Goal: Transaction & Acquisition: Book appointment/travel/reservation

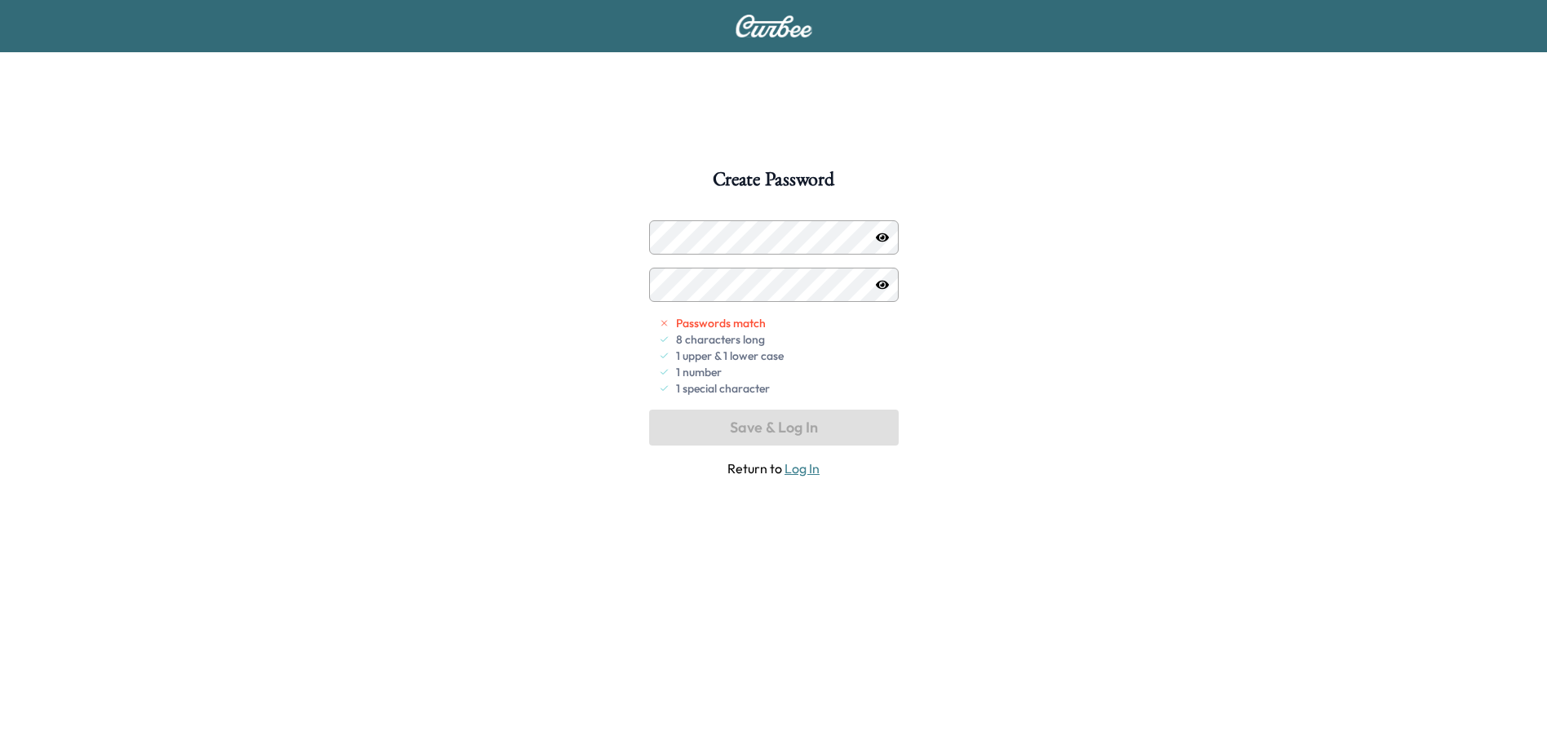
click at [883, 241] on icon "button" at bounding box center [882, 237] width 13 height 13
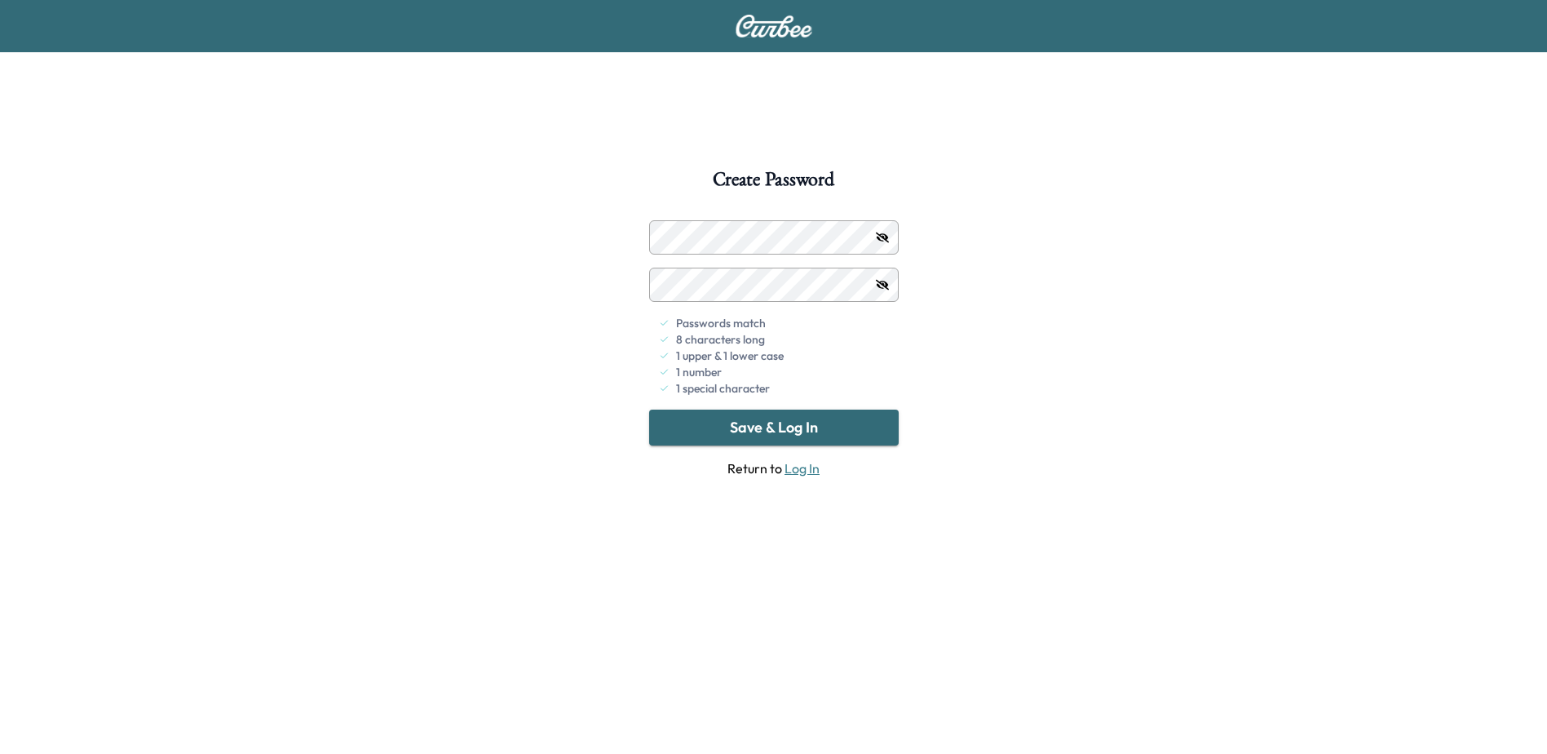
click at [755, 428] on button "Save & Log In" at bounding box center [774, 427] width 250 height 36
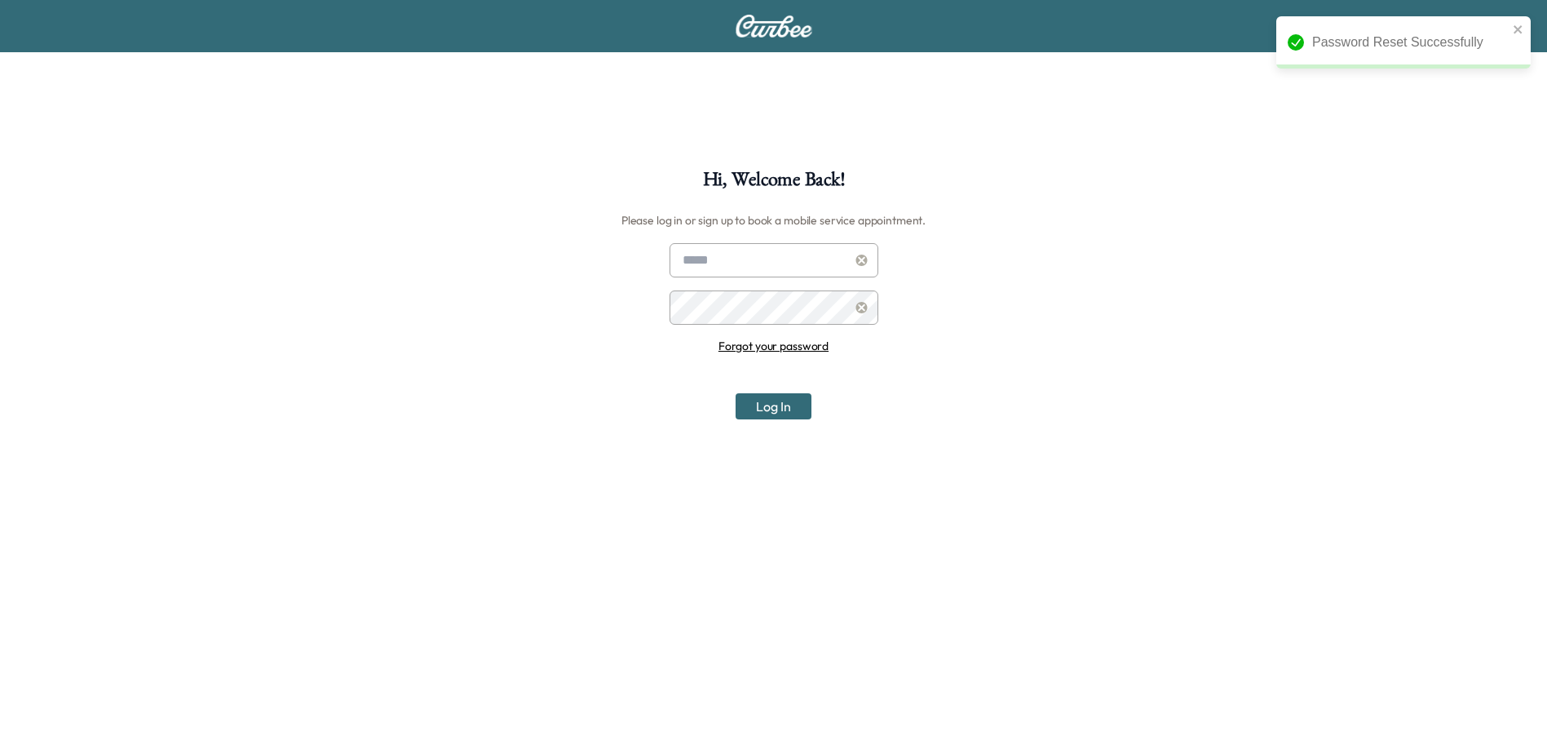
type input "**********"
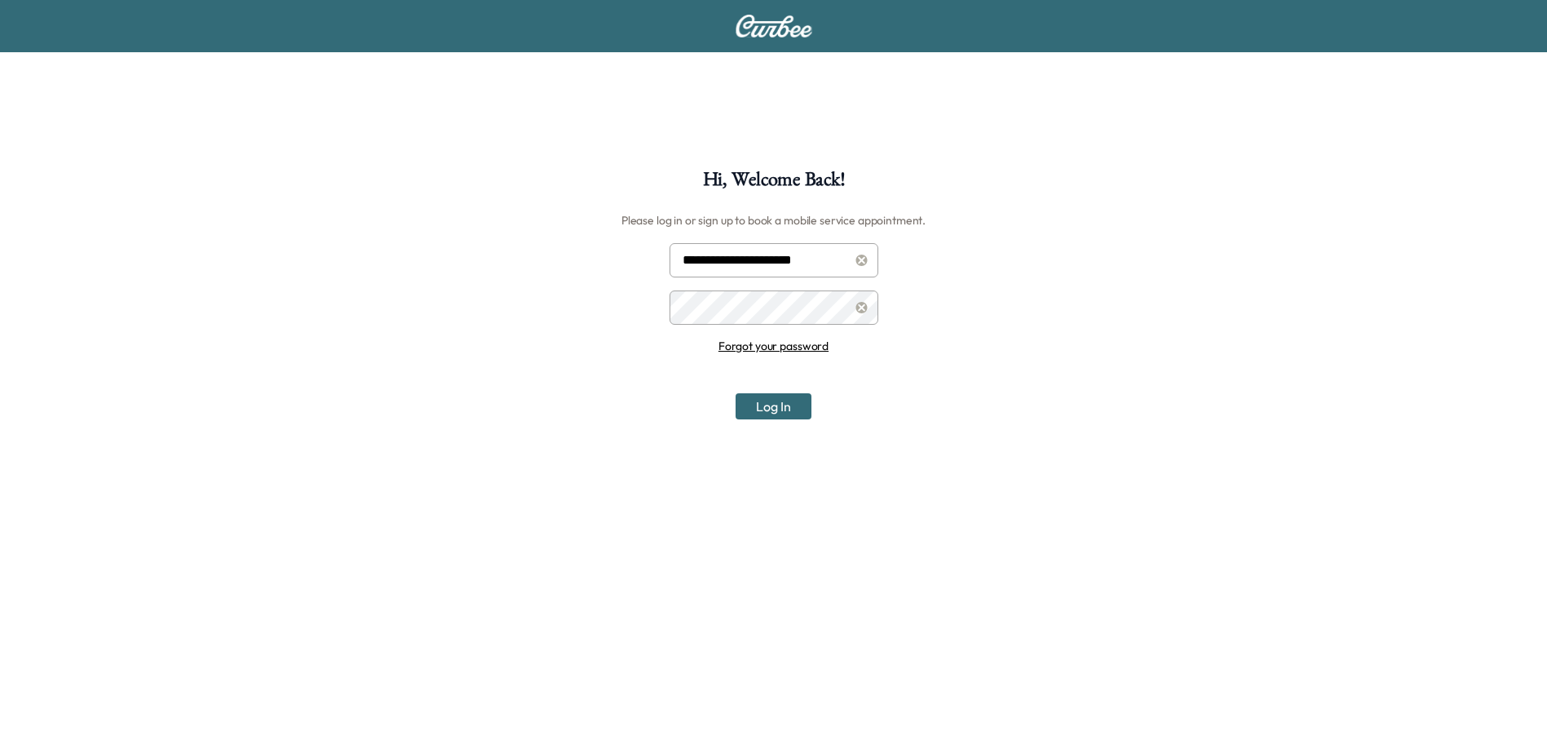
click at [764, 404] on button "Log In" at bounding box center [774, 406] width 76 height 26
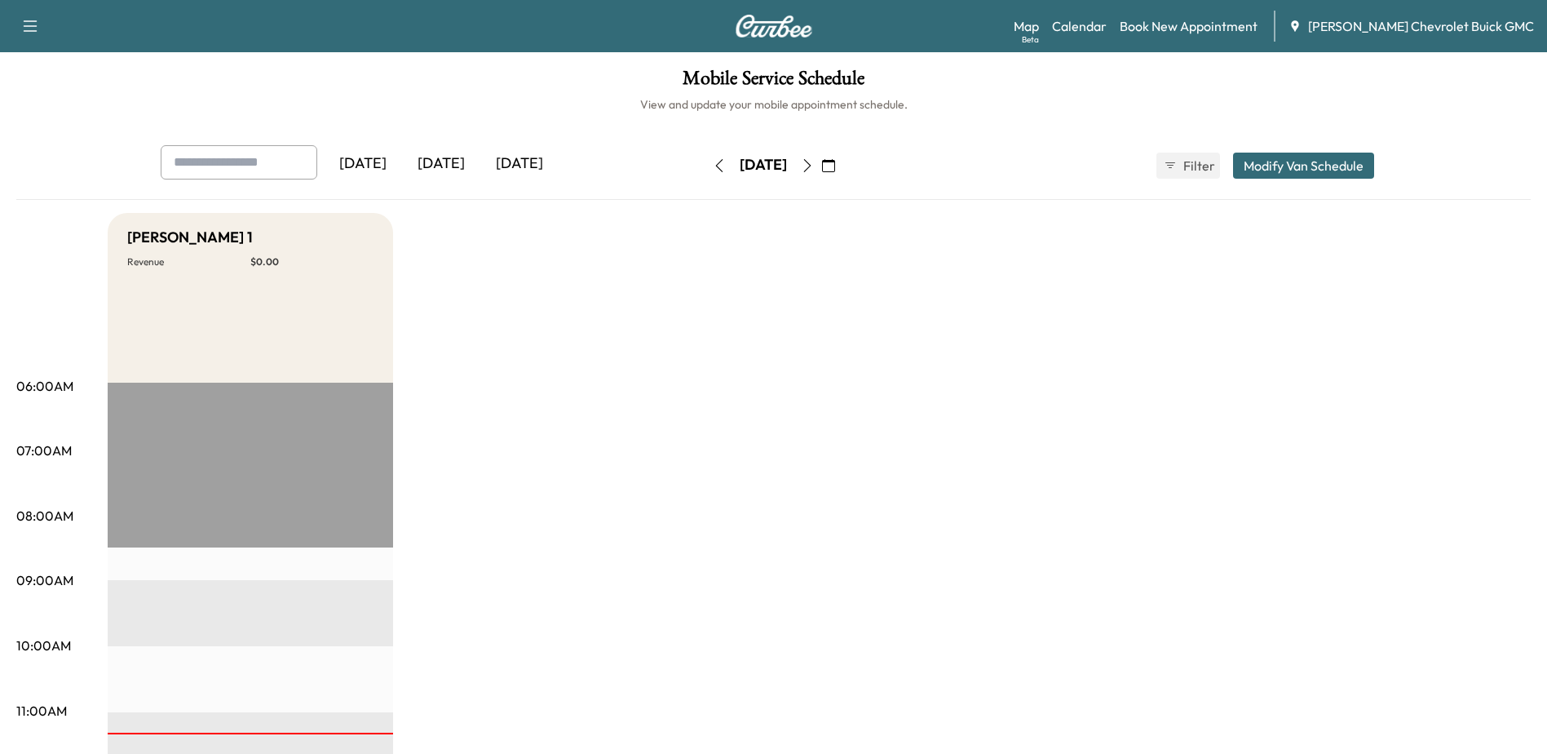
click at [1331, 170] on button "Modify Van Schedule" at bounding box center [1303, 166] width 141 height 26
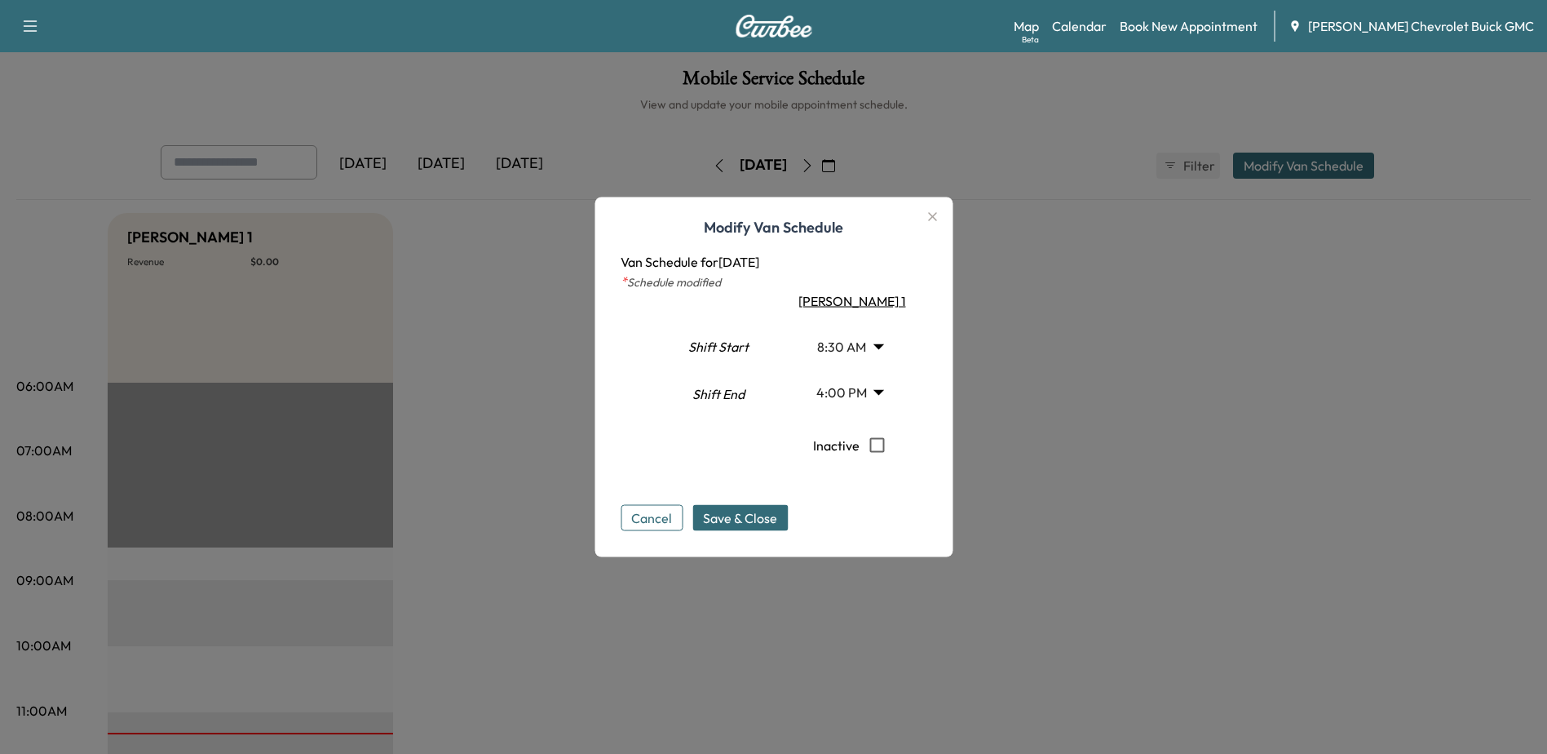
click at [661, 525] on button "Cancel" at bounding box center [652, 518] width 62 height 26
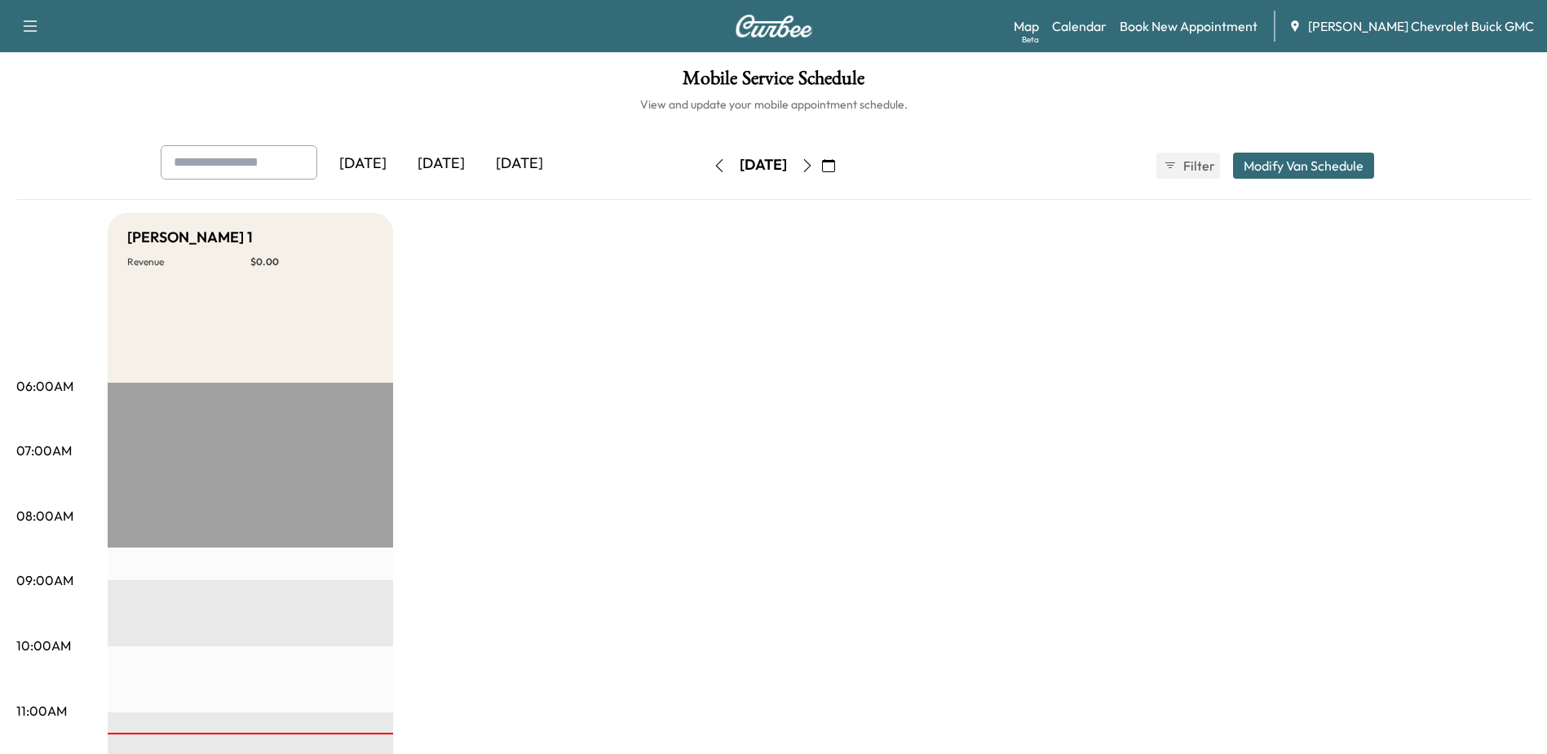
click at [835, 170] on icon "button" at bounding box center [828, 165] width 13 height 13
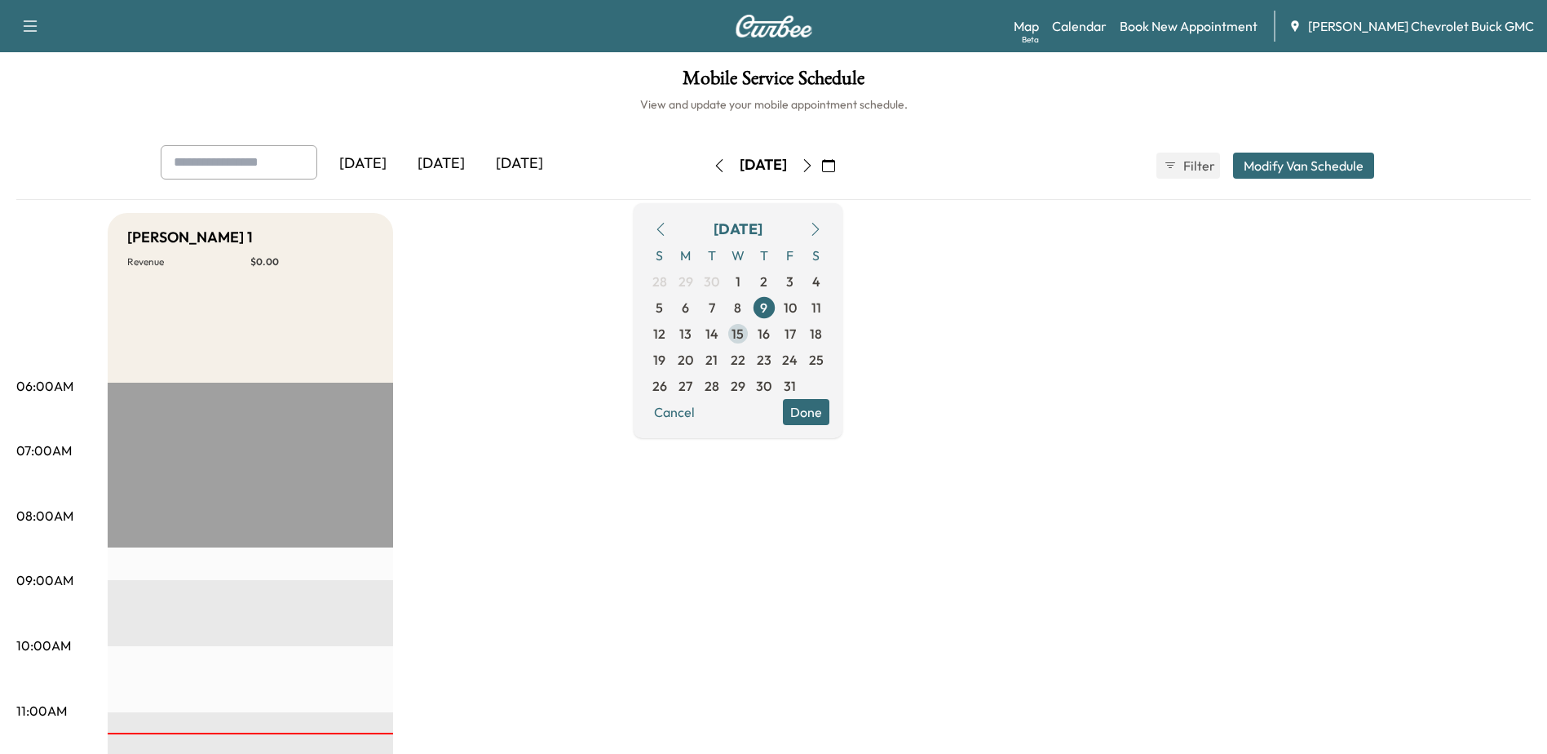
click at [744, 329] on span "15" at bounding box center [738, 334] width 12 height 20
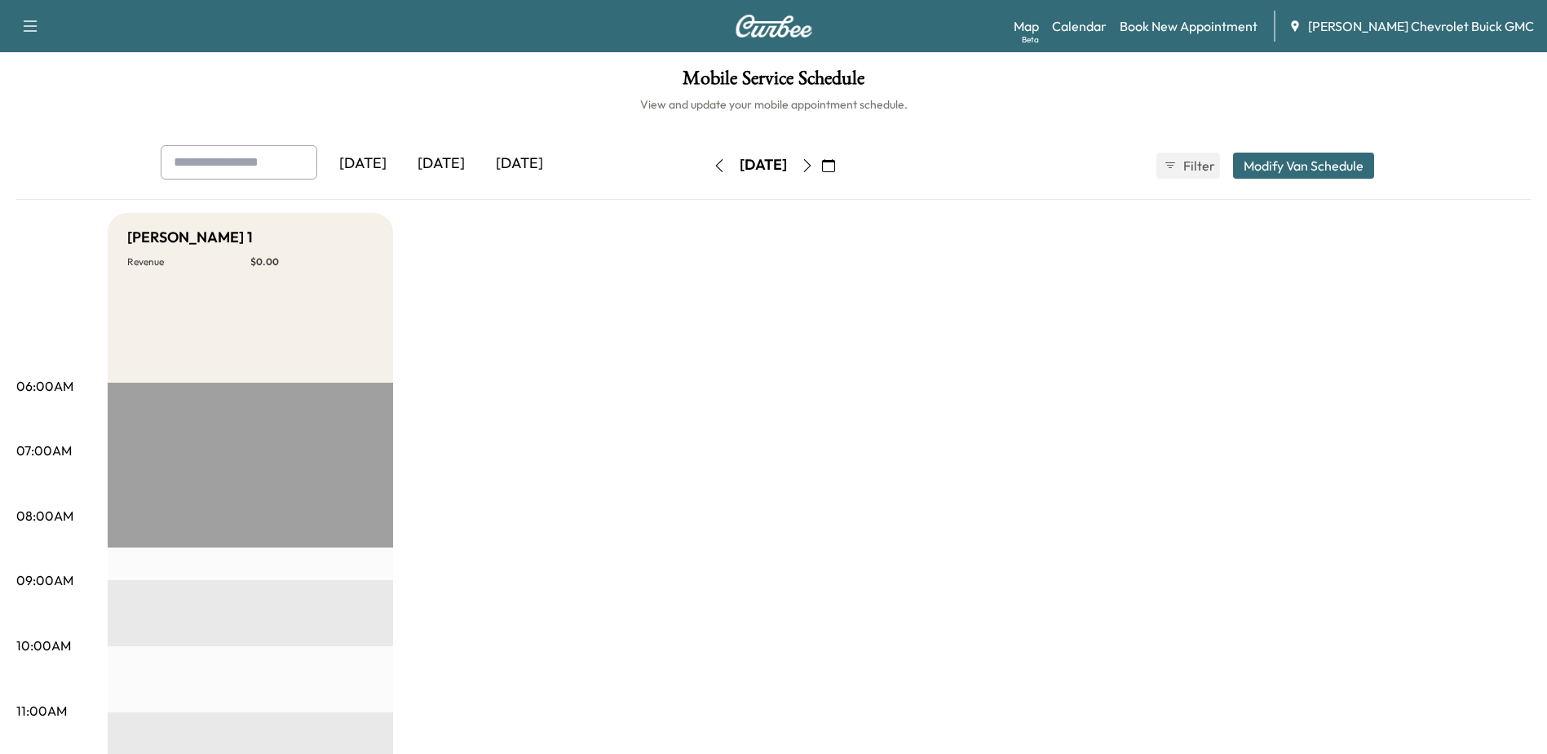
click at [1312, 166] on button "Modify Van Schedule" at bounding box center [1303, 166] width 141 height 26
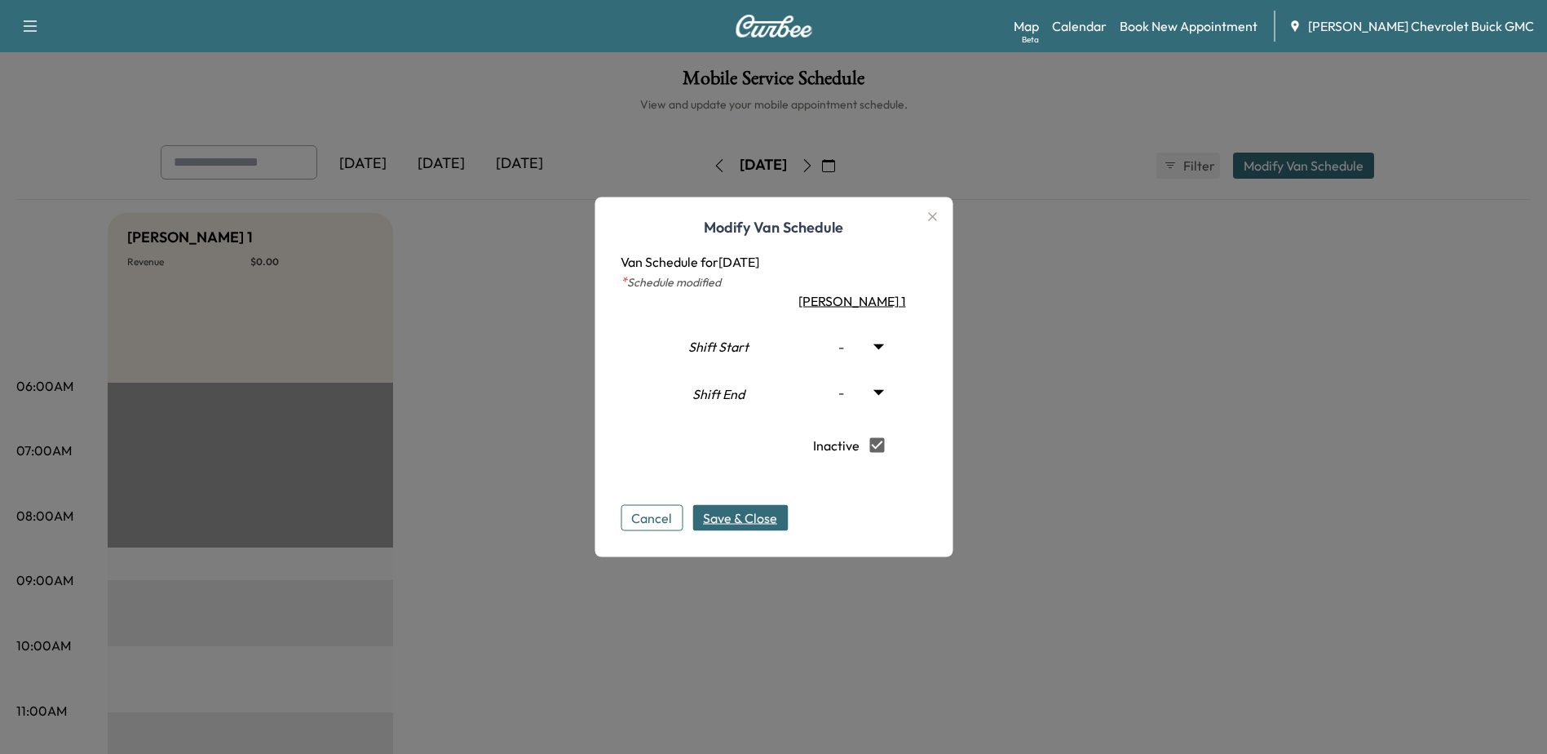
click at [746, 514] on span "Save & Close" at bounding box center [740, 518] width 74 height 20
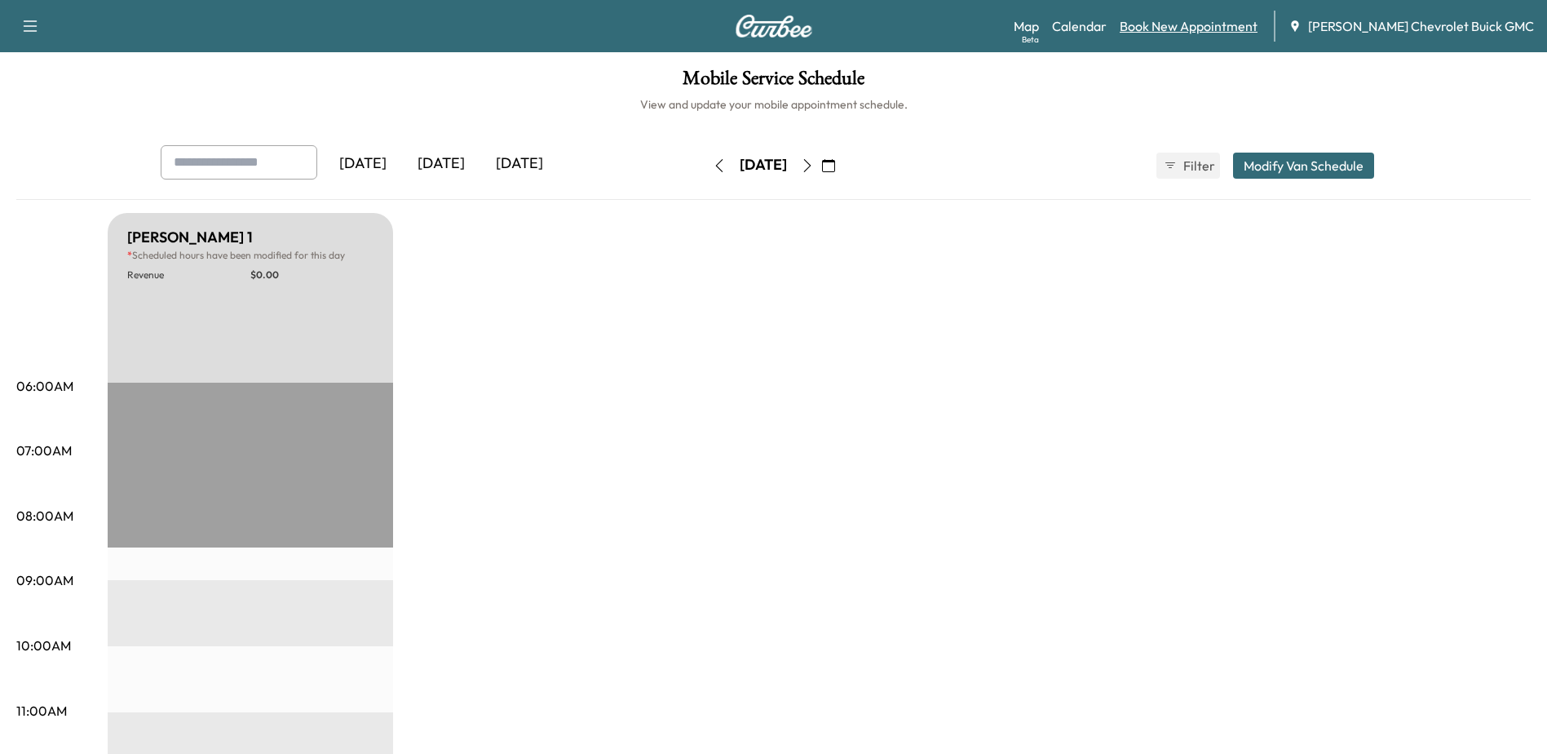
click at [1199, 29] on link "Book New Appointment" at bounding box center [1189, 26] width 138 height 20
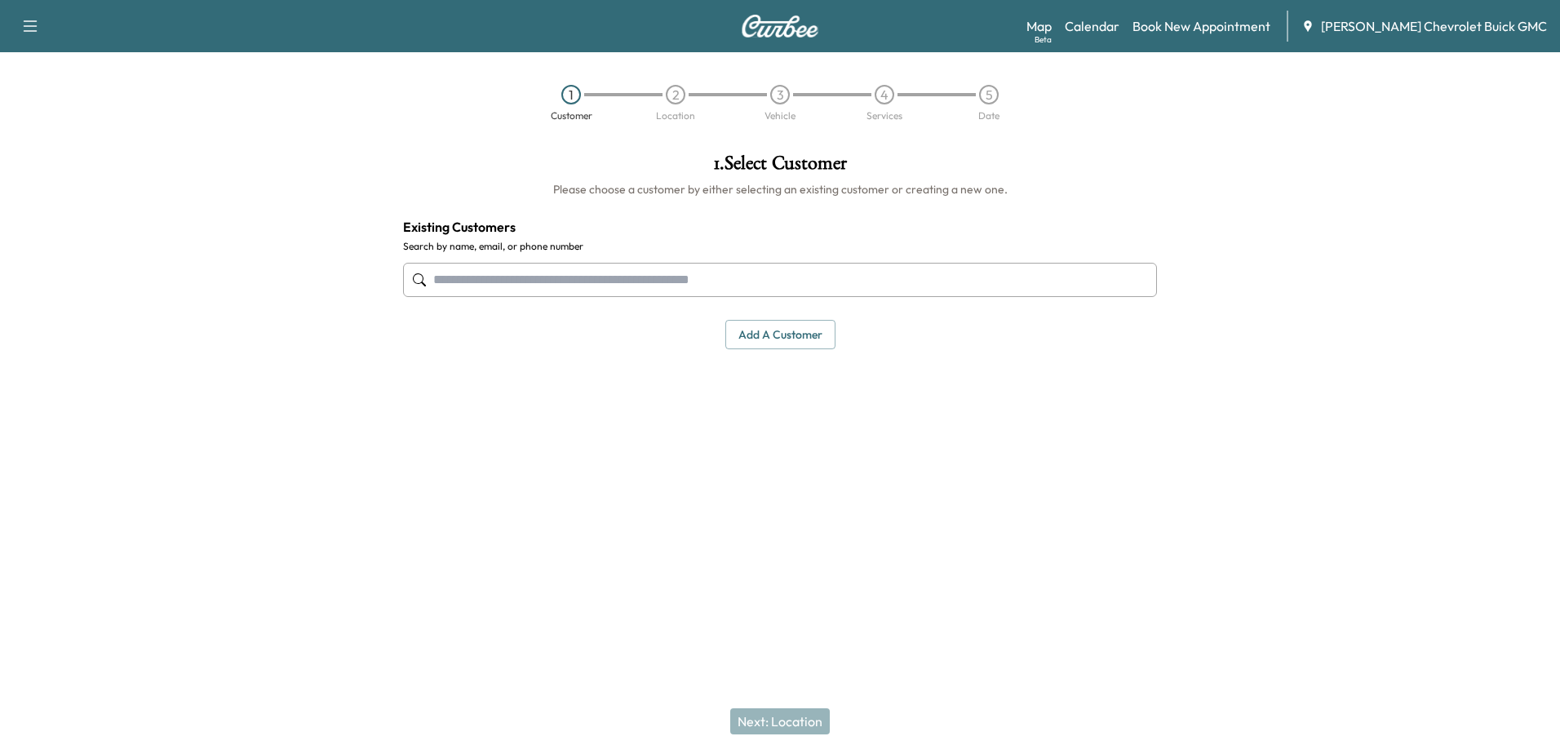
click at [502, 276] on input "text" at bounding box center [780, 280] width 754 height 34
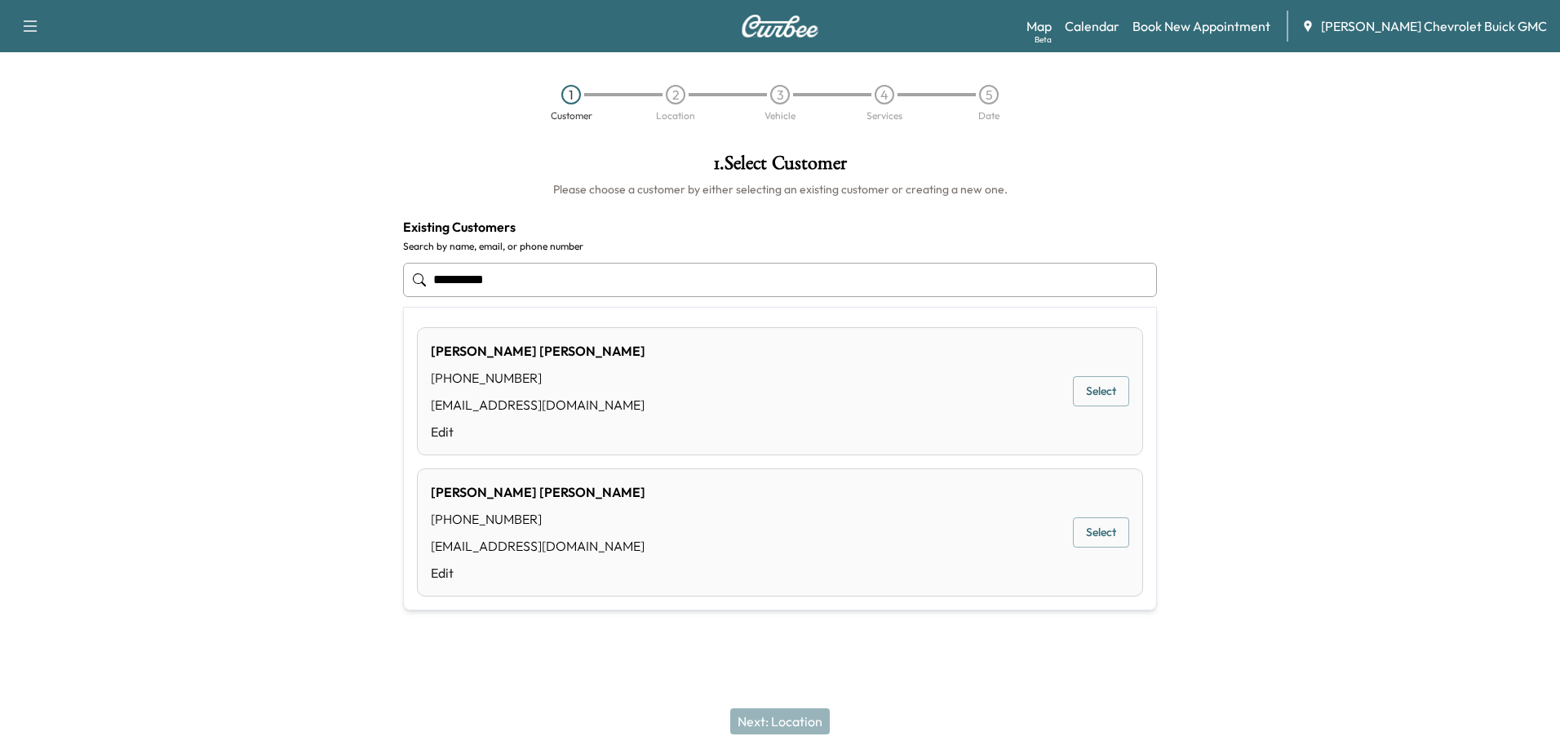
click at [511, 368] on div "[PHONE_NUMBER]" at bounding box center [538, 378] width 215 height 20
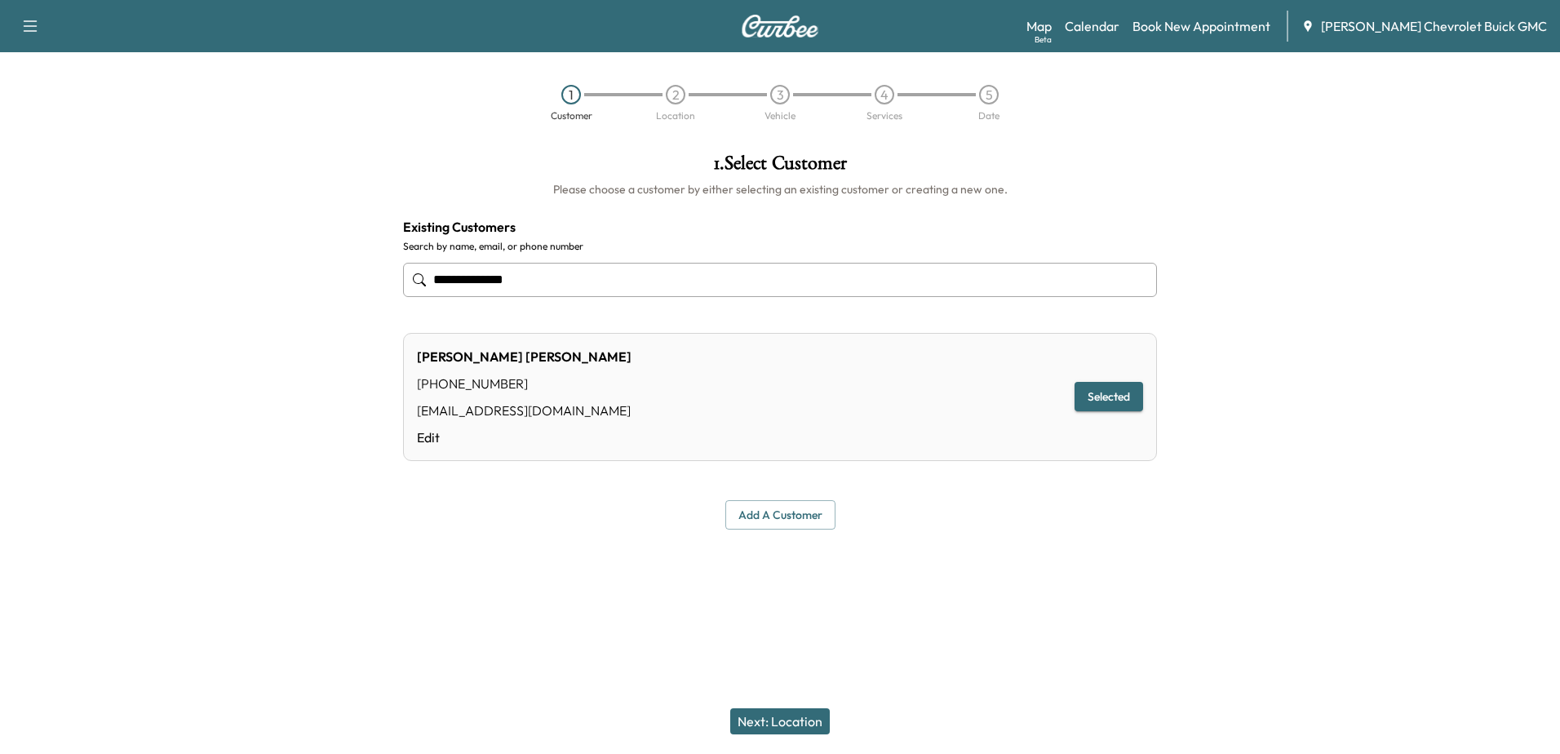
type input "**********"
click at [1088, 404] on button "Selected" at bounding box center [1108, 397] width 69 height 30
click at [784, 724] on button "Next: Location" at bounding box center [780, 721] width 100 height 26
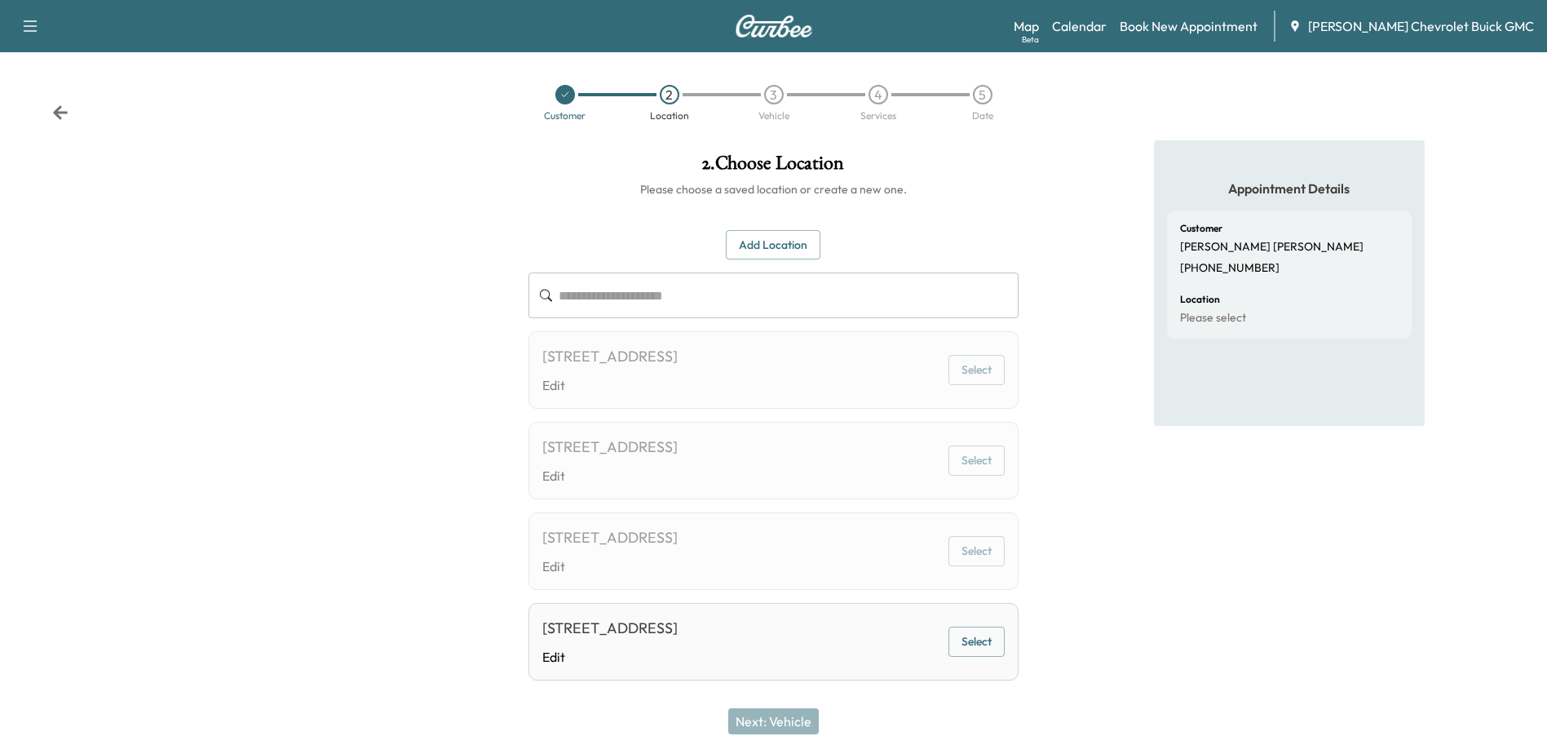
scroll to position [70, 0]
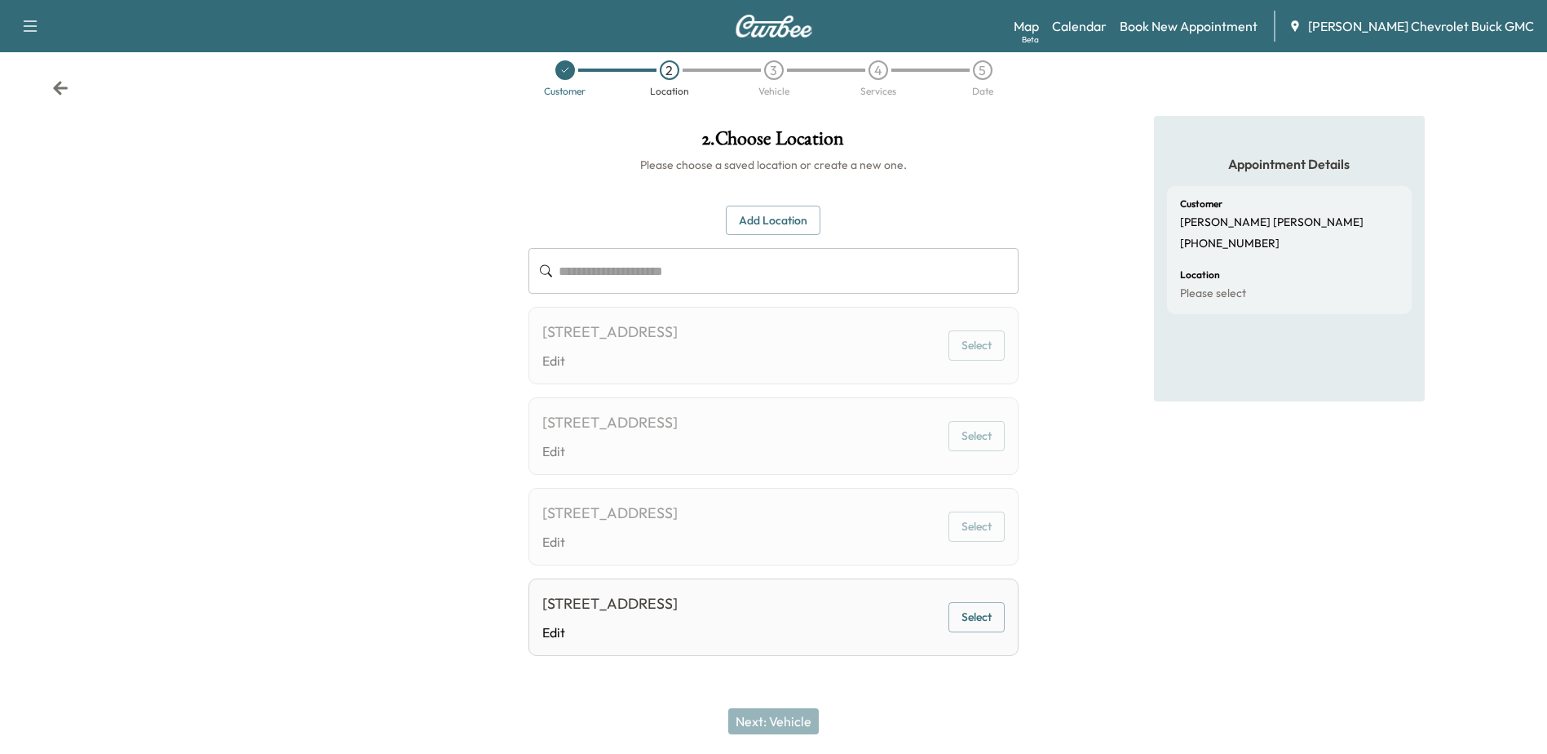
click at [979, 618] on button "Select" at bounding box center [977, 617] width 56 height 30
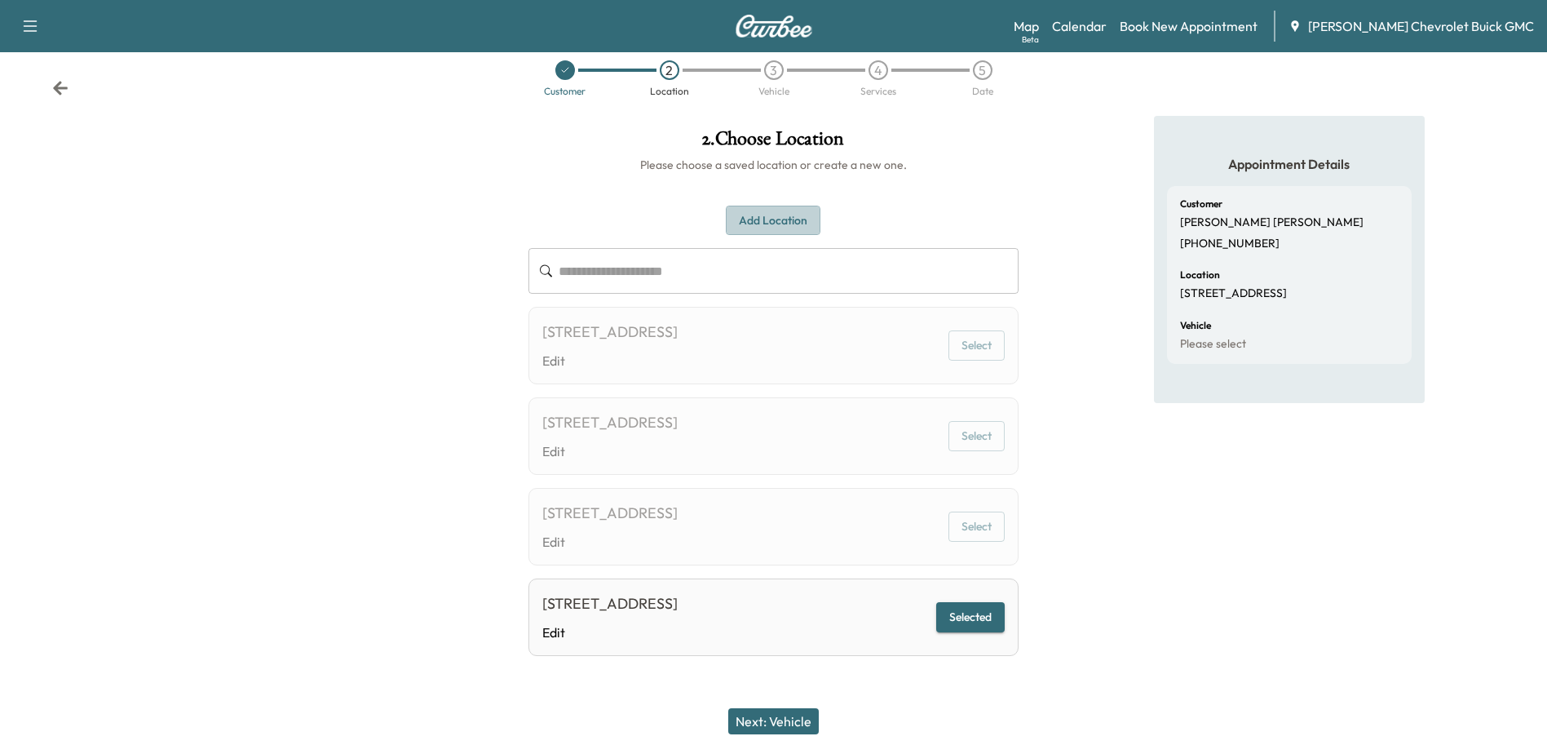
click at [753, 206] on button "Add Location" at bounding box center [773, 221] width 95 height 30
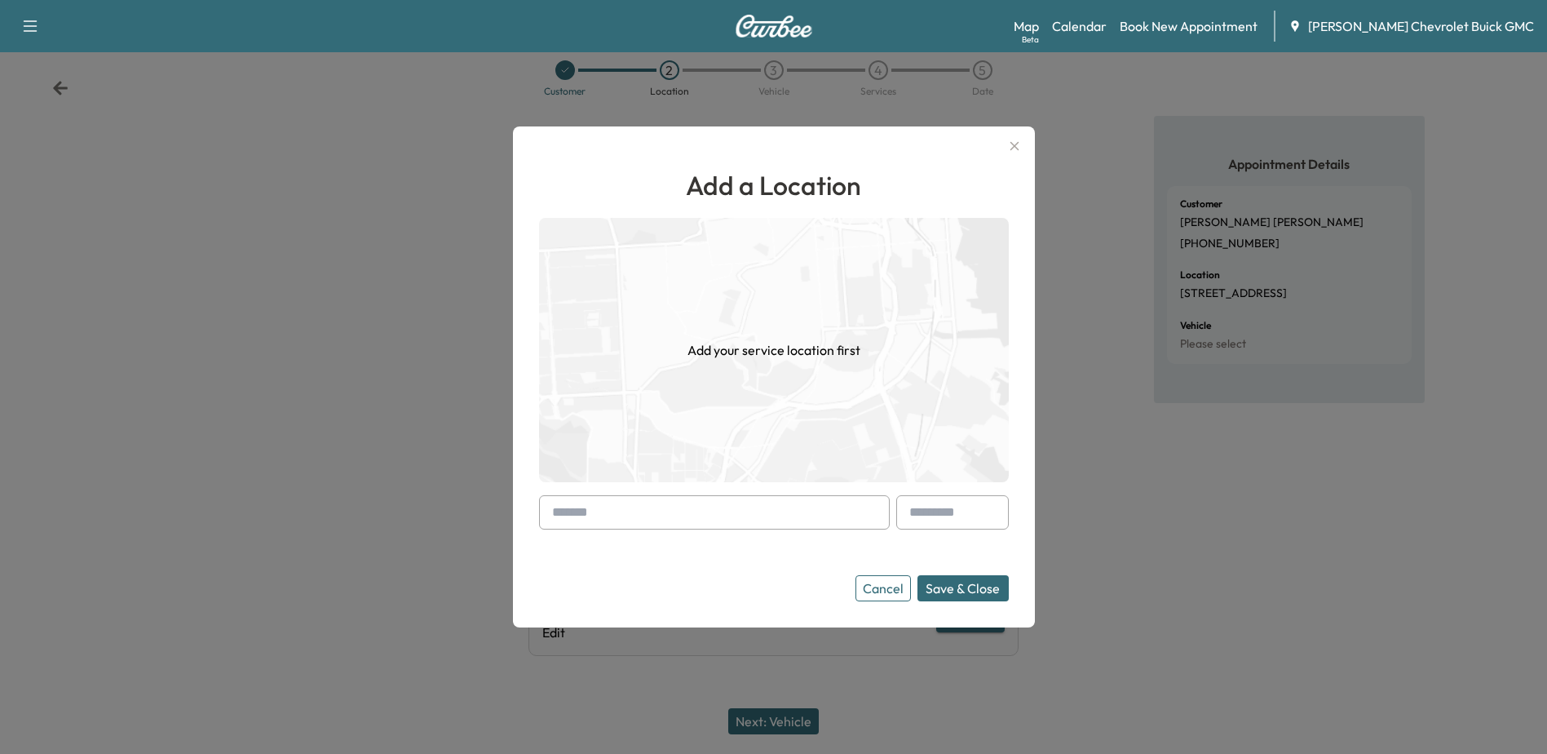
click at [829, 511] on input "text" at bounding box center [714, 512] width 351 height 34
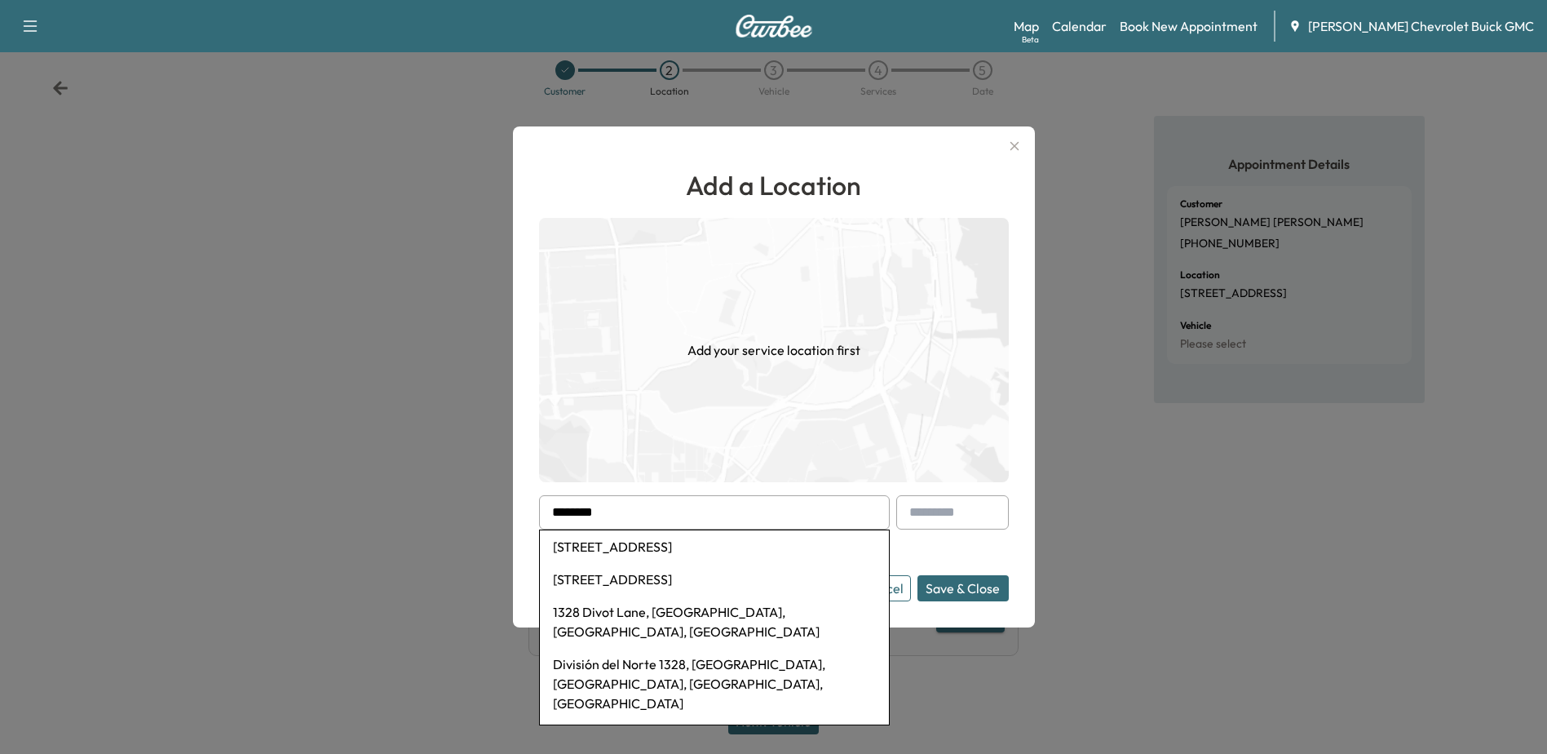
click at [746, 555] on li "[STREET_ADDRESS]" at bounding box center [714, 546] width 349 height 33
type input "**********"
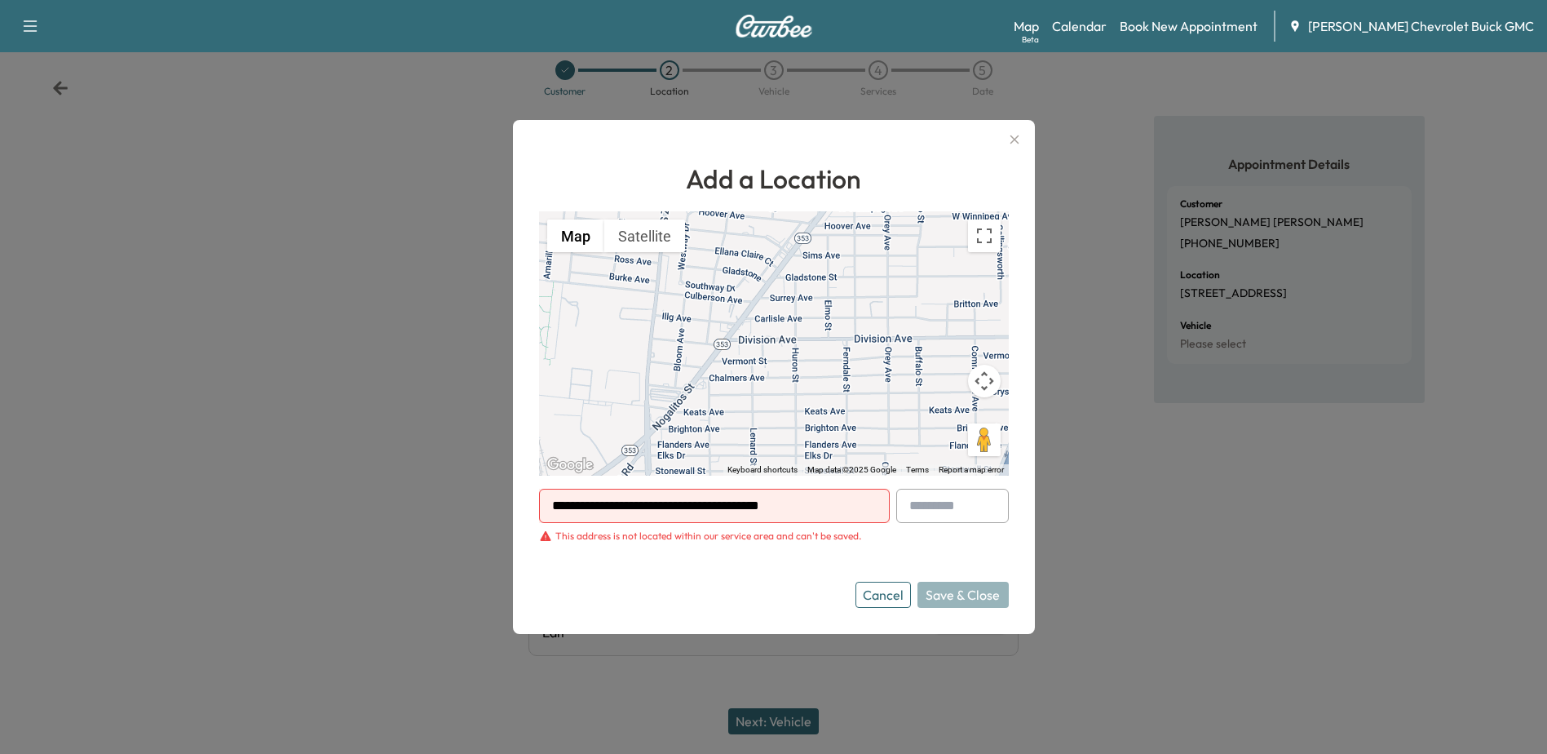
click at [887, 588] on button "Cancel" at bounding box center [883, 595] width 55 height 26
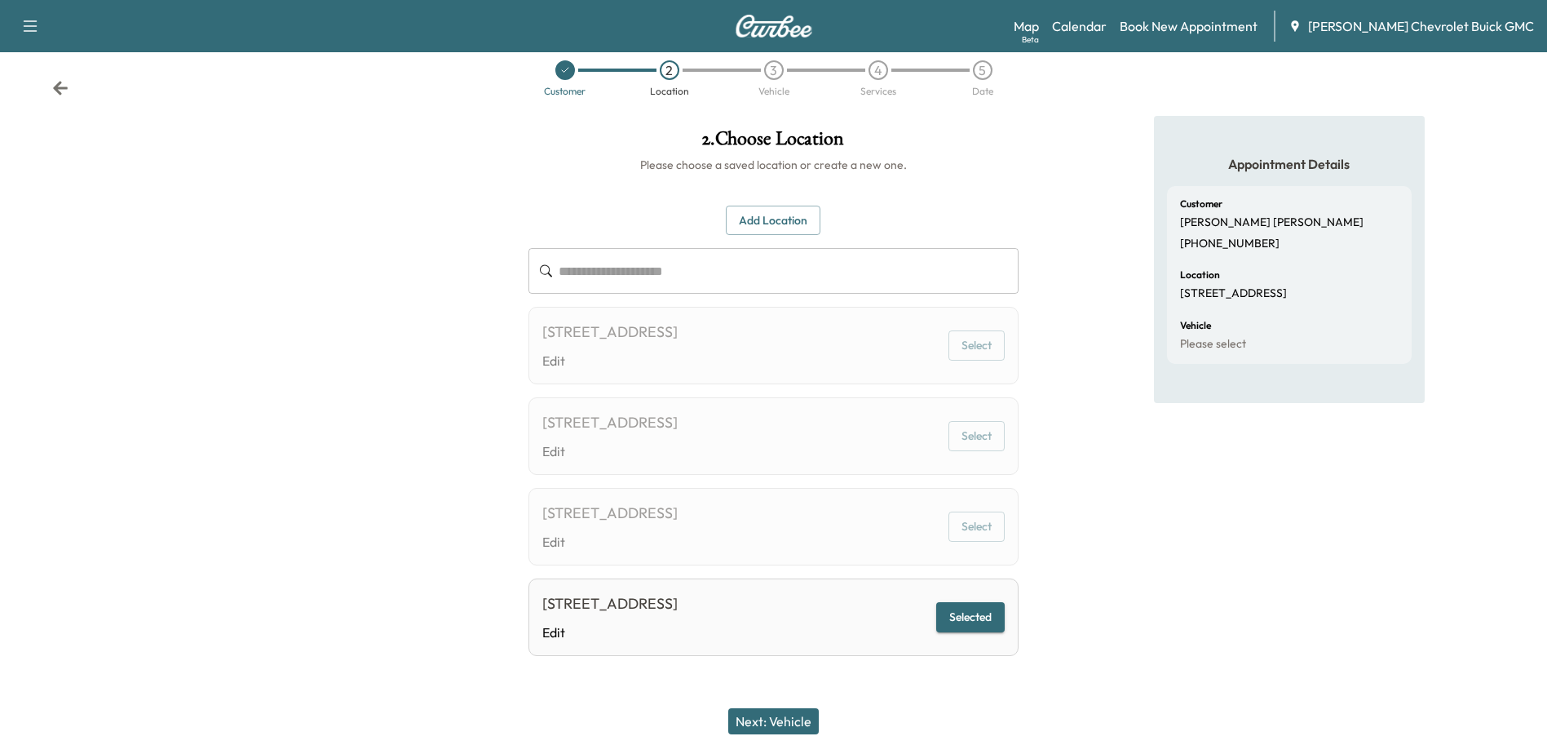
click at [805, 716] on button "Next: Vehicle" at bounding box center [773, 721] width 91 height 26
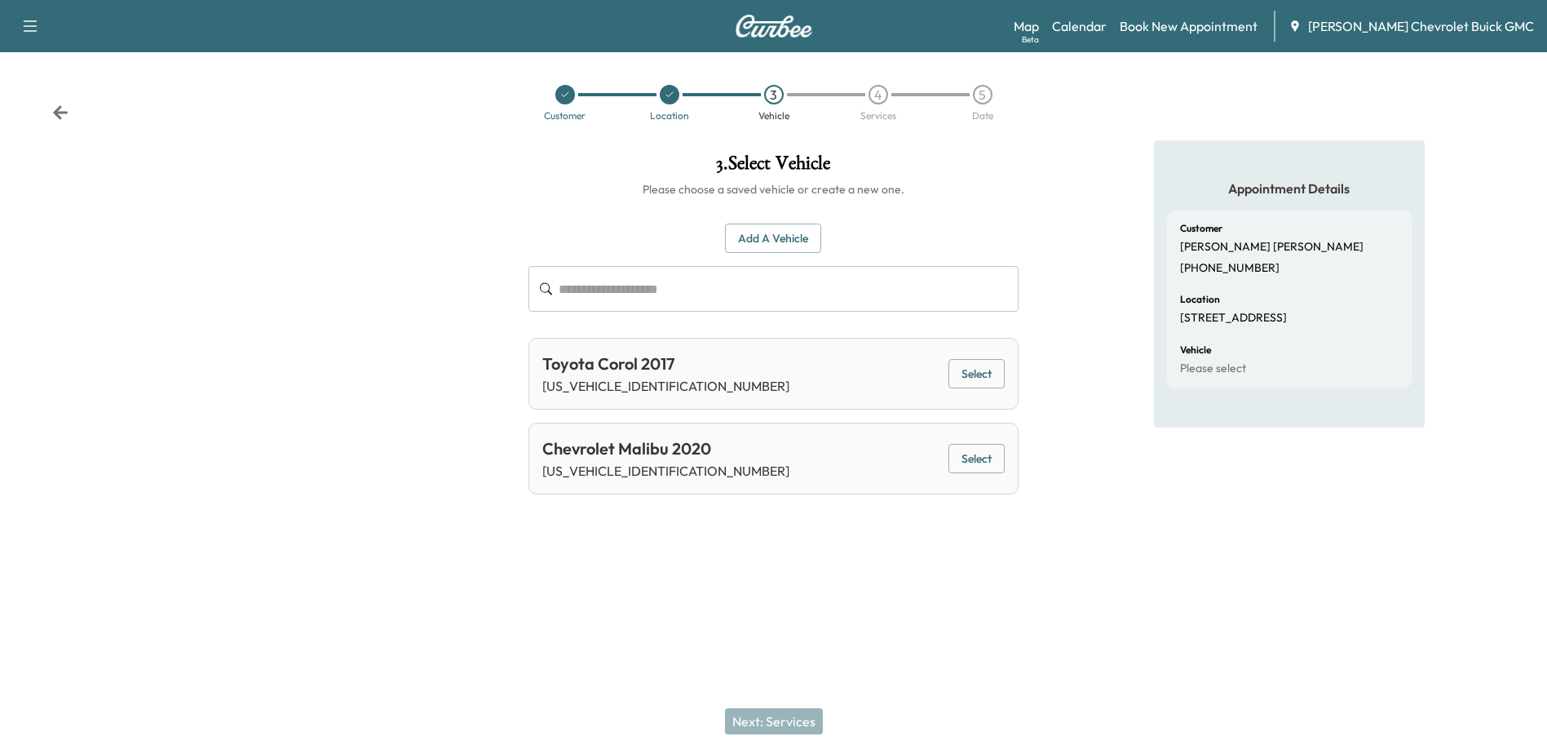
scroll to position [0, 0]
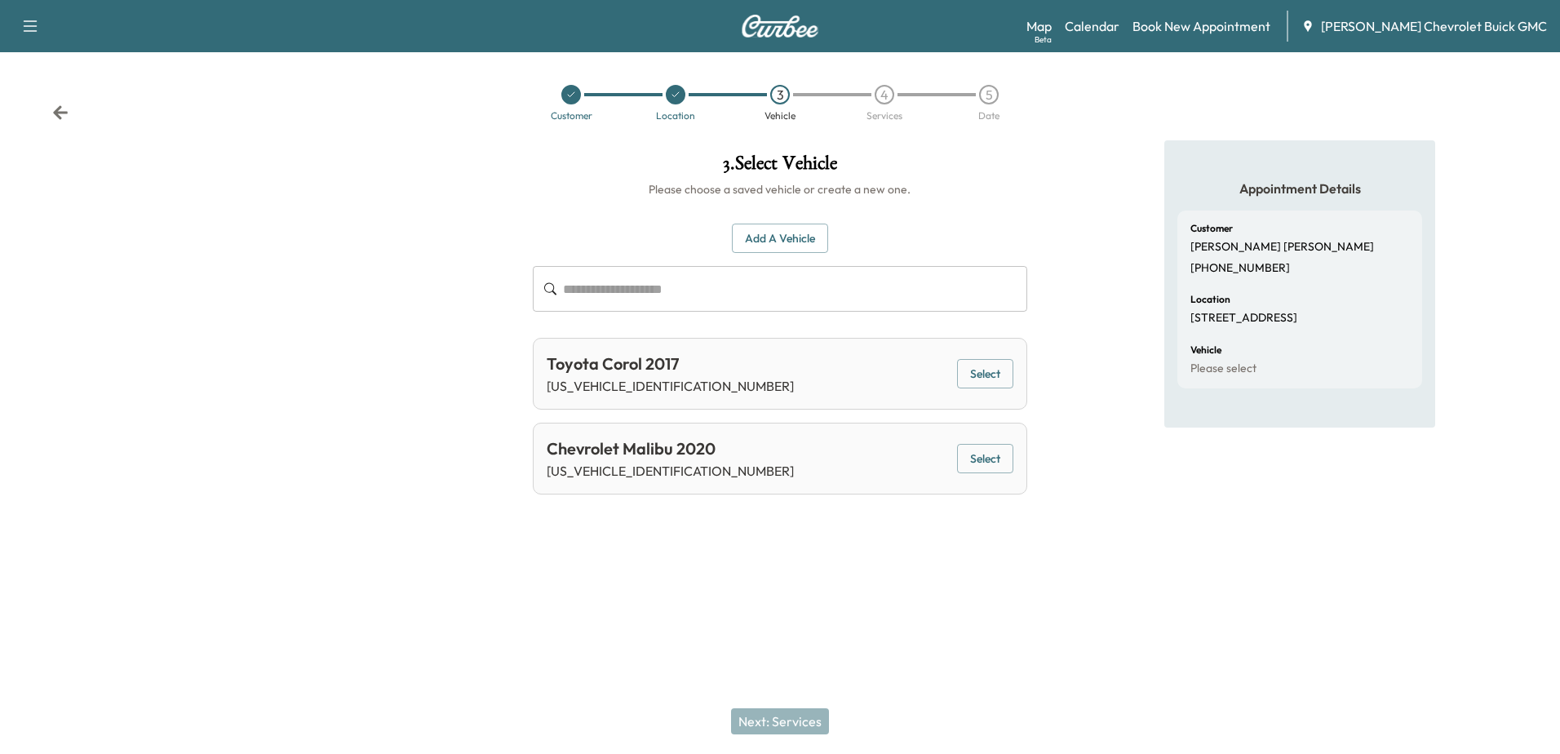
click at [811, 467] on div "Chevrolet Malibu 2020 [US_VEHICLE_IDENTIFICATION_NUMBER] Select" at bounding box center [779, 459] width 493 height 72
click at [771, 254] on div "Add a Vehicle ​" at bounding box center [779, 268] width 493 height 89
click at [777, 235] on button "Add a Vehicle" at bounding box center [780, 239] width 96 height 30
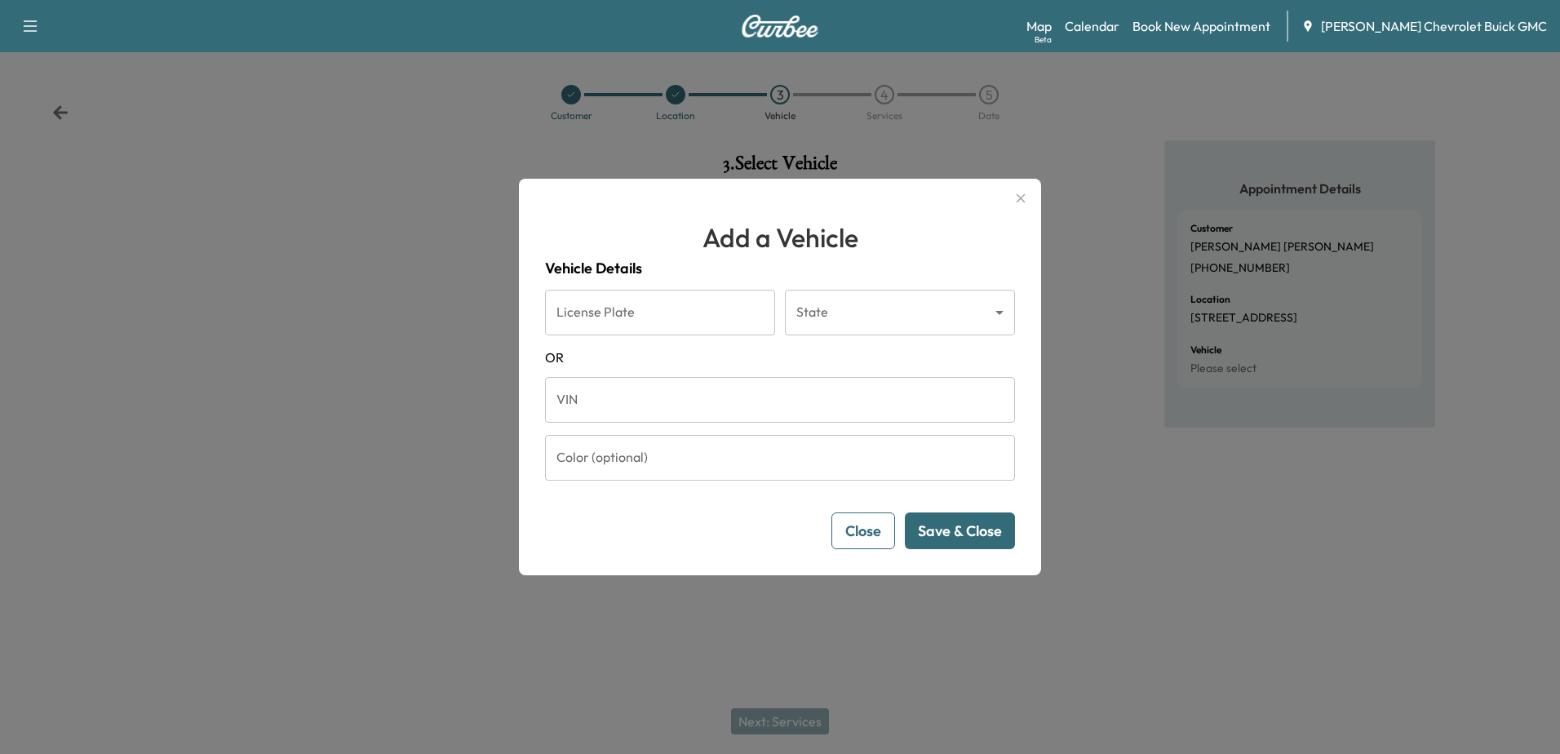
click at [857, 526] on button "Close" at bounding box center [863, 530] width 64 height 37
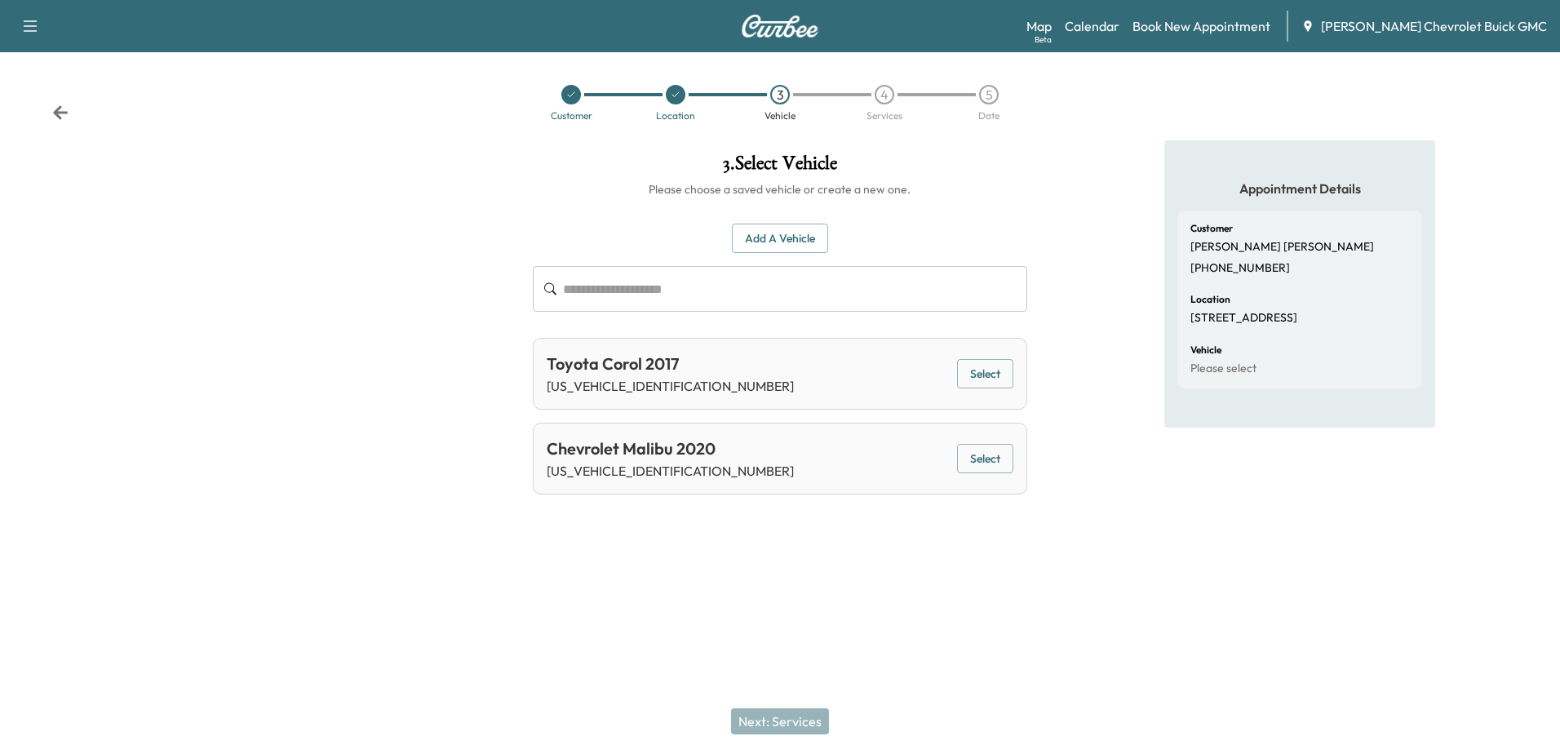
click at [998, 458] on button "Select" at bounding box center [985, 459] width 56 height 30
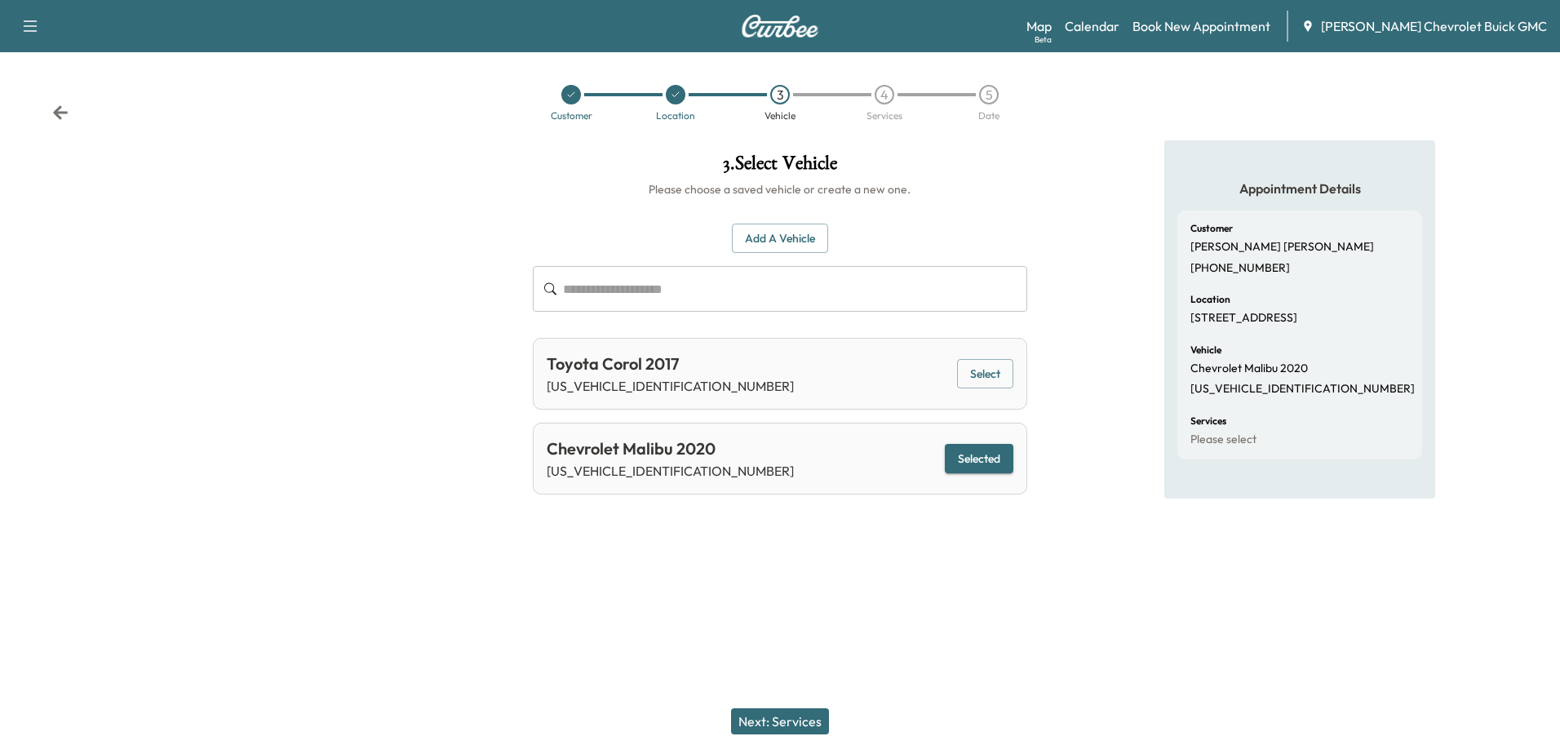
click at [786, 718] on button "Next: Services" at bounding box center [780, 721] width 98 height 26
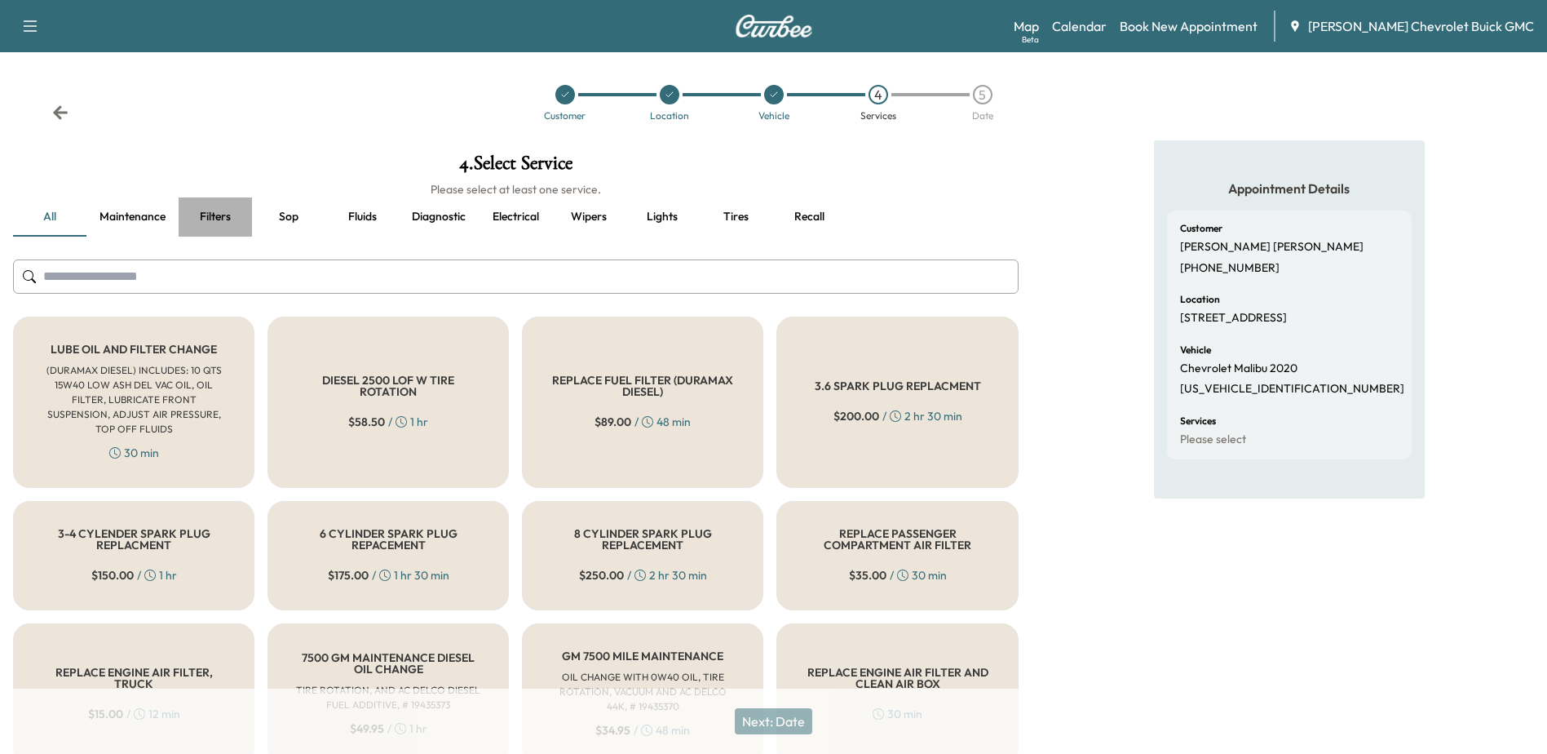
click at [209, 223] on button "Filters" at bounding box center [215, 216] width 73 height 39
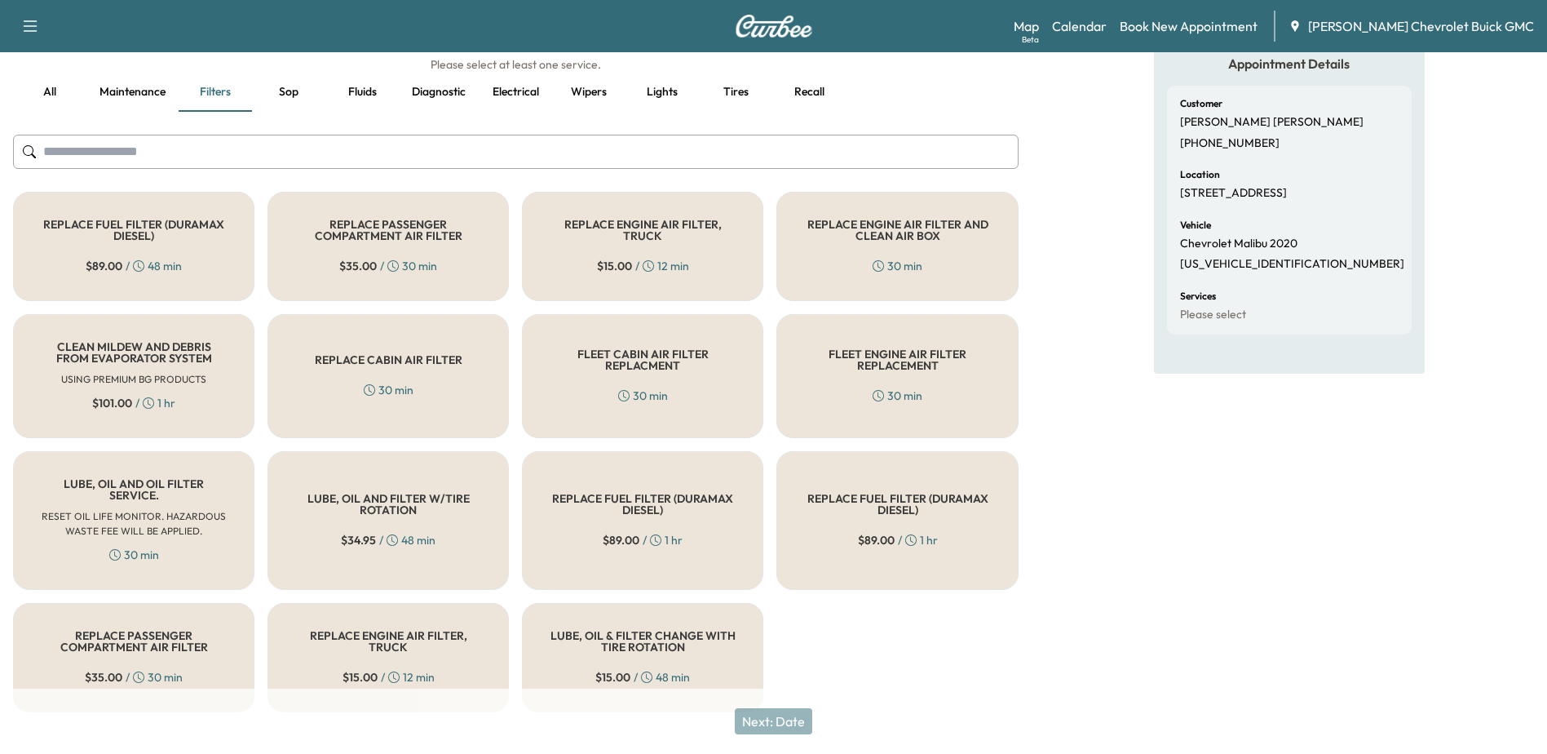
scroll to position [148, 0]
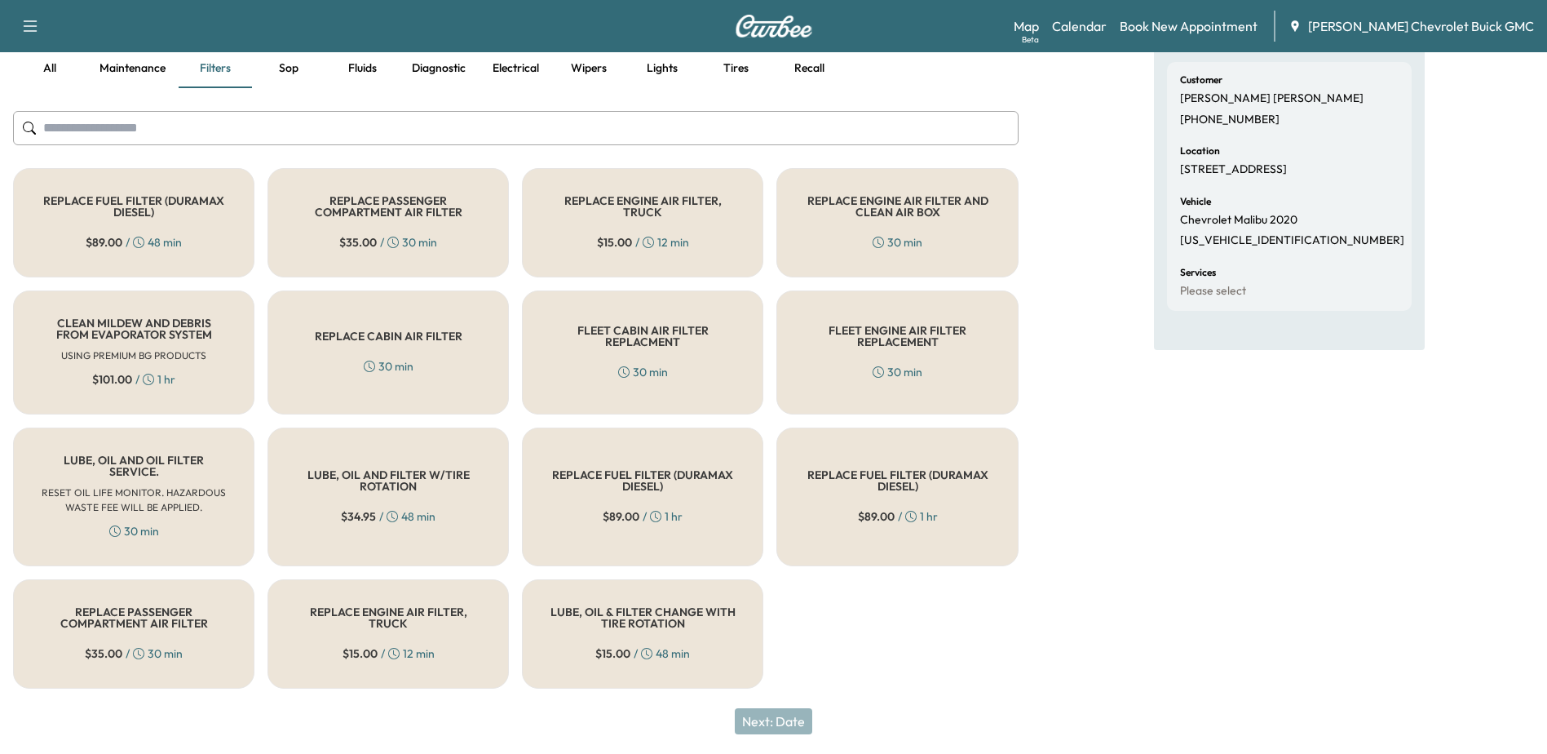
click at [824, 334] on h5 "FLEET ENGINE AIR FILTER REPLACEMENT" at bounding box center [897, 336] width 188 height 23
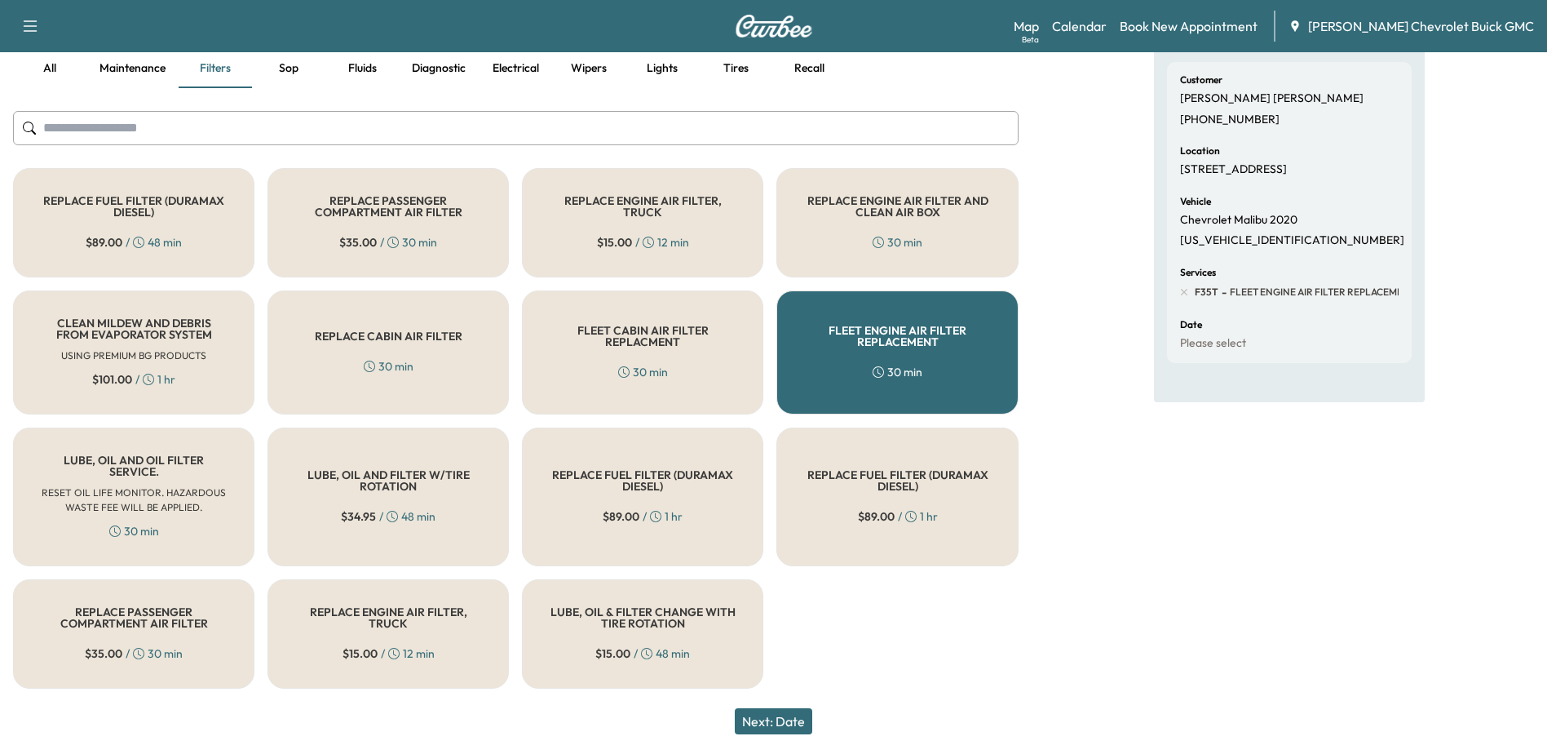
click at [578, 205] on h5 "REPLACE ENGINE AIR FILTER, TRUCK" at bounding box center [643, 206] width 188 height 23
